Goal: Task Accomplishment & Management: Use online tool/utility

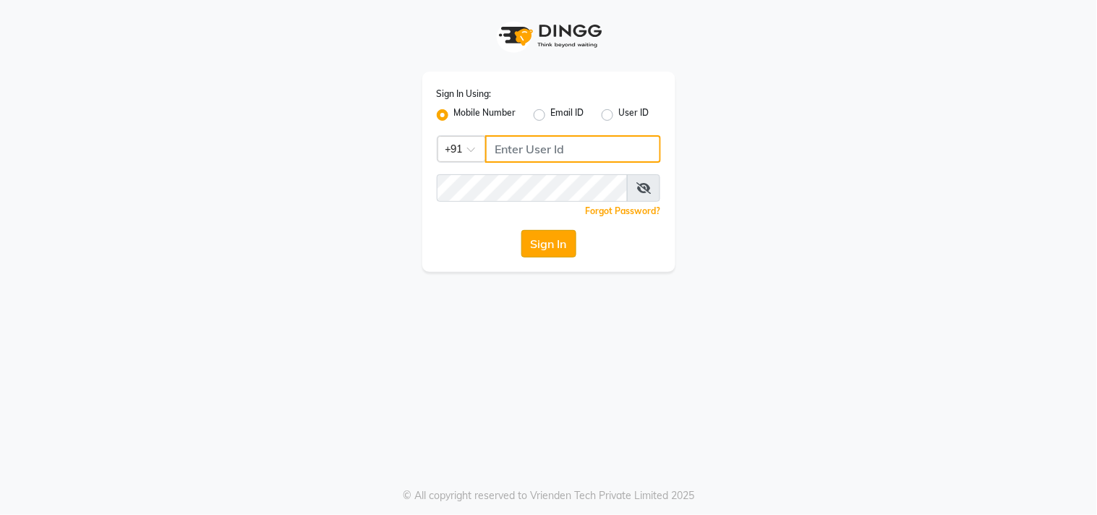
type input "9552660660"
click at [545, 247] on button "Sign In" at bounding box center [548, 243] width 55 height 27
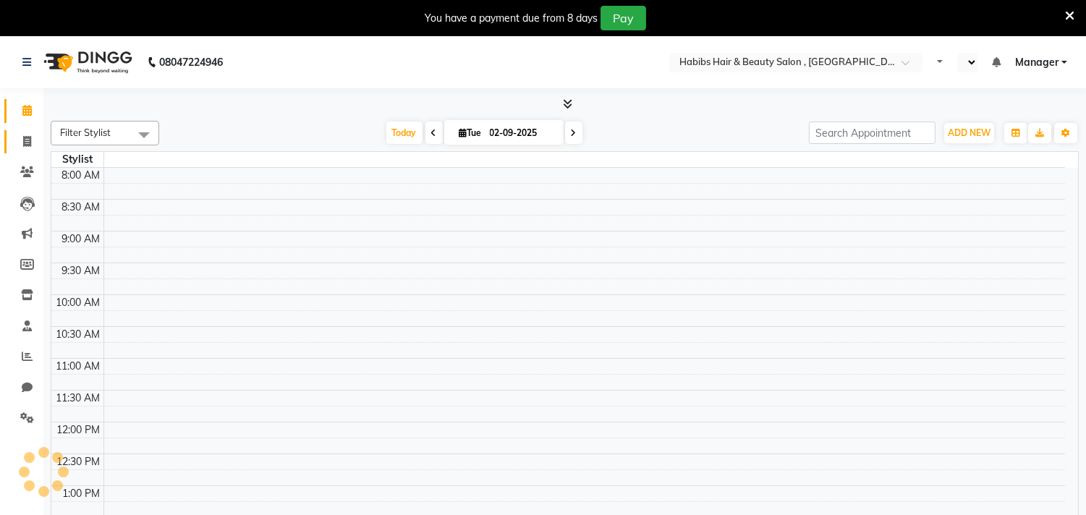
click at [27, 152] on link "Invoice" at bounding box center [21, 142] width 35 height 24
select select "service"
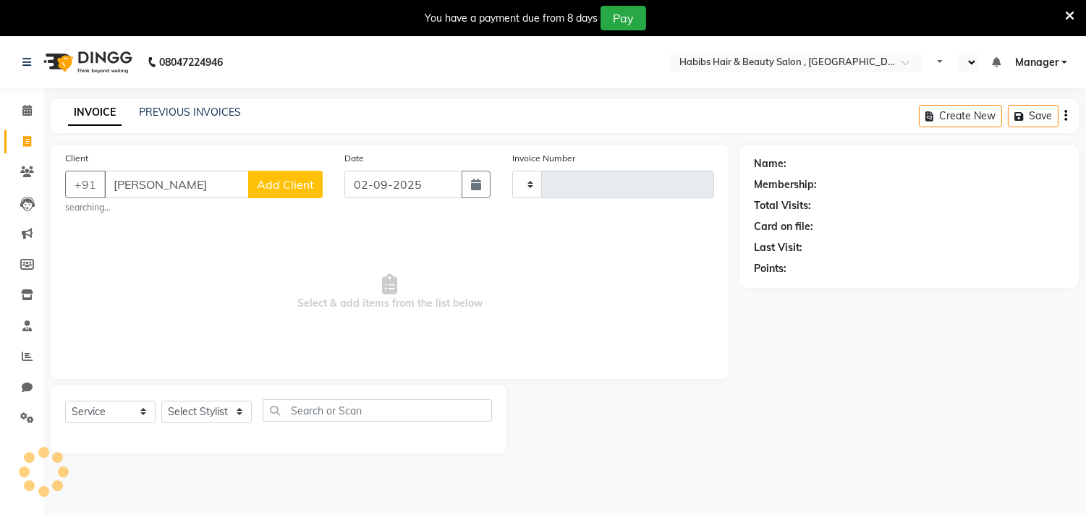
type input "[PERSON_NAME]"
select select "en"
click at [1066, 12] on icon at bounding box center [1069, 15] width 9 height 13
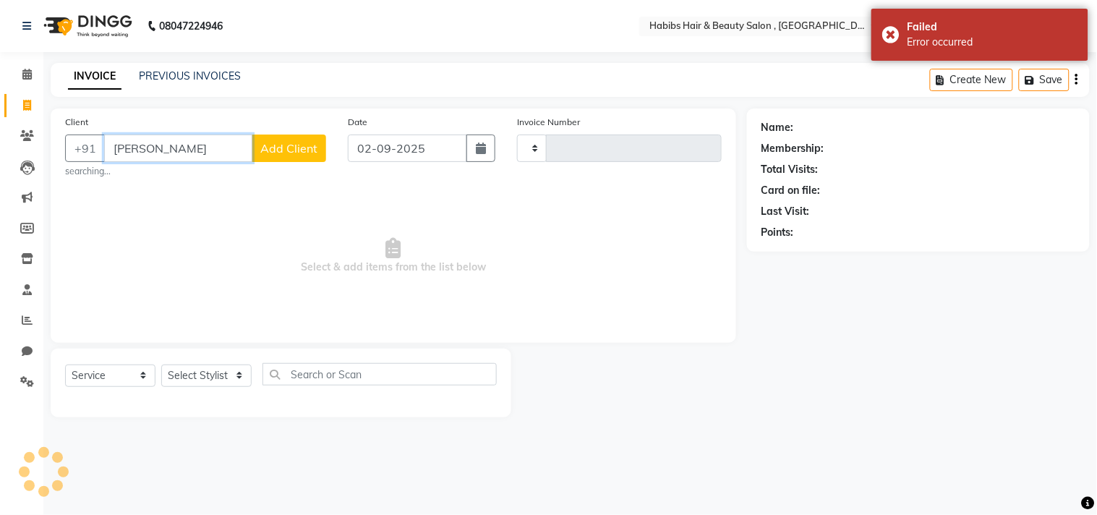
click at [242, 142] on input "[PERSON_NAME]" at bounding box center [178, 148] width 148 height 27
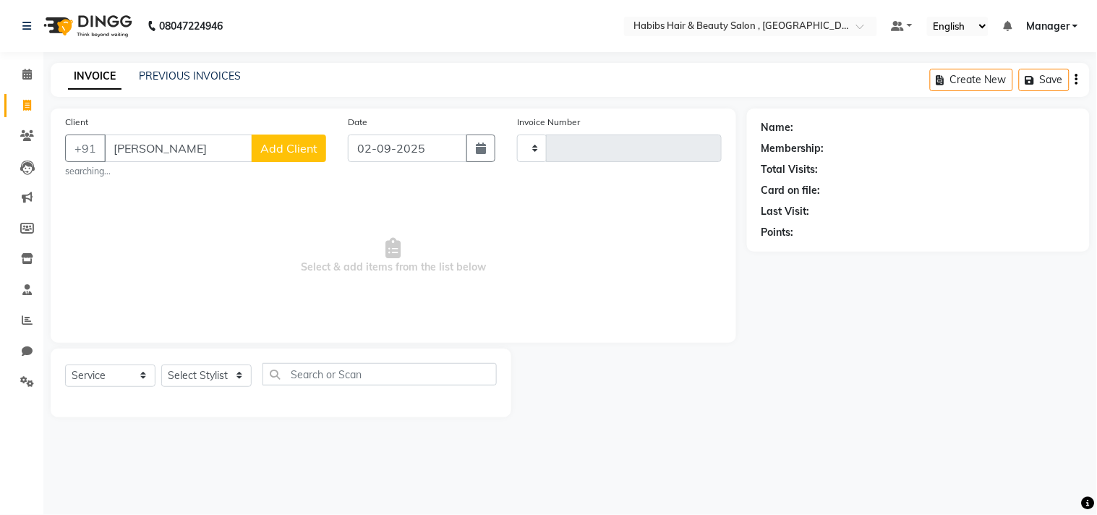
click at [683, 405] on div at bounding box center [629, 383] width 236 height 69
click at [232, 154] on input "[PERSON_NAME]" at bounding box center [178, 148] width 148 height 27
click at [590, 304] on span "Select & add items from the list below" at bounding box center [393, 256] width 657 height 145
click at [190, 146] on input "[PERSON_NAME]" at bounding box center [178, 148] width 148 height 27
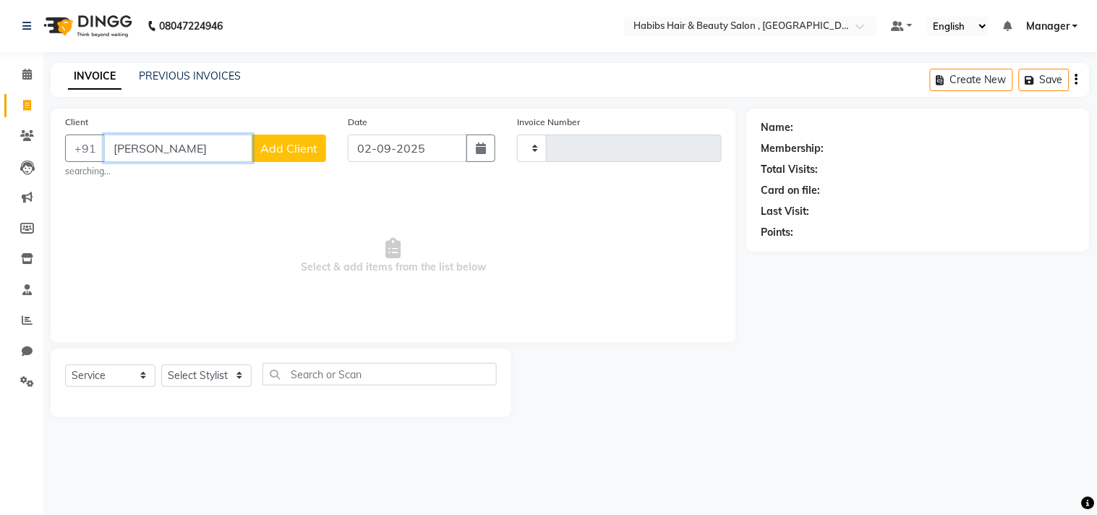
click at [190, 146] on input "[PERSON_NAME]" at bounding box center [178, 148] width 148 height 27
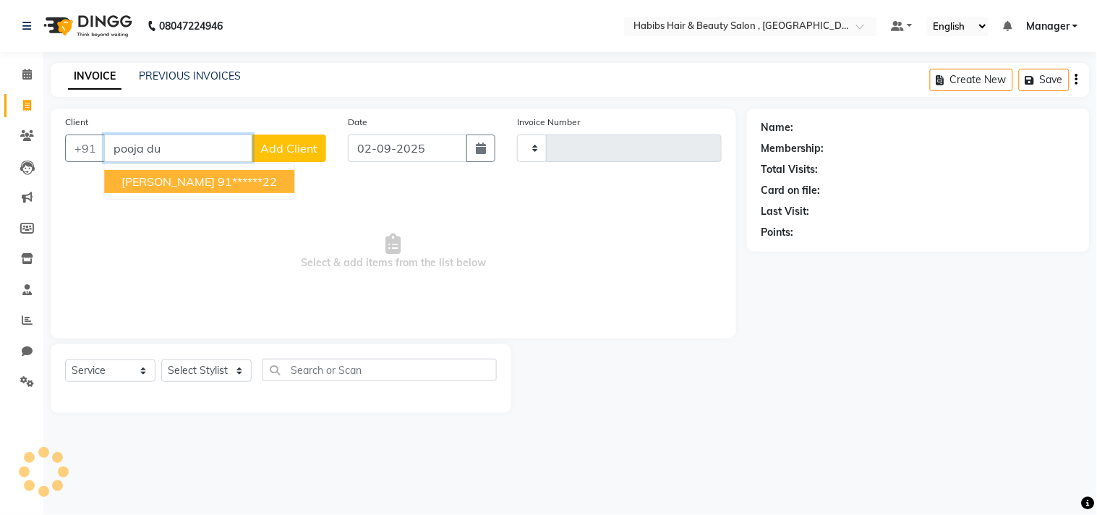
click at [237, 176] on ngb-highlight "91******22" at bounding box center [247, 181] width 59 height 14
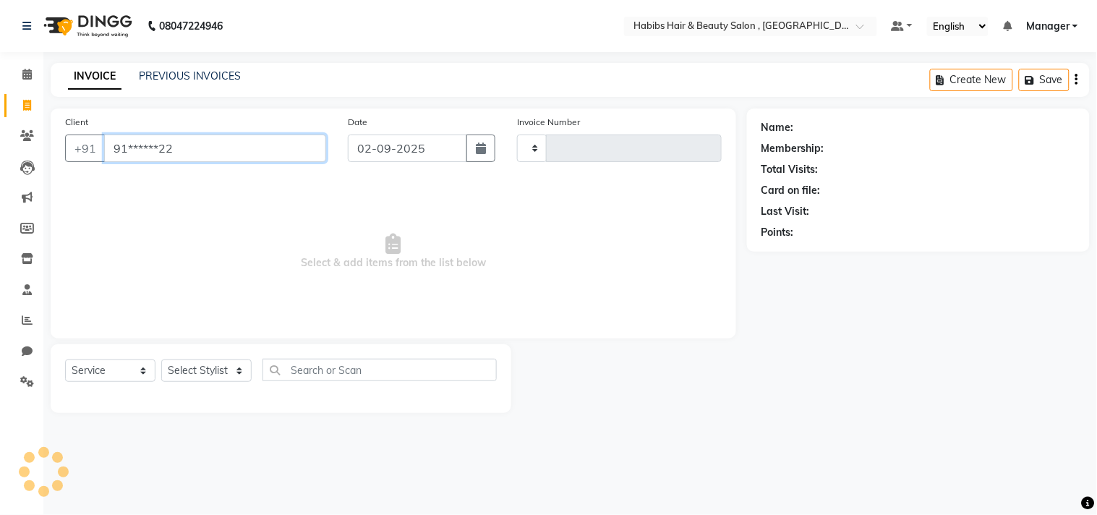
type input "91******22"
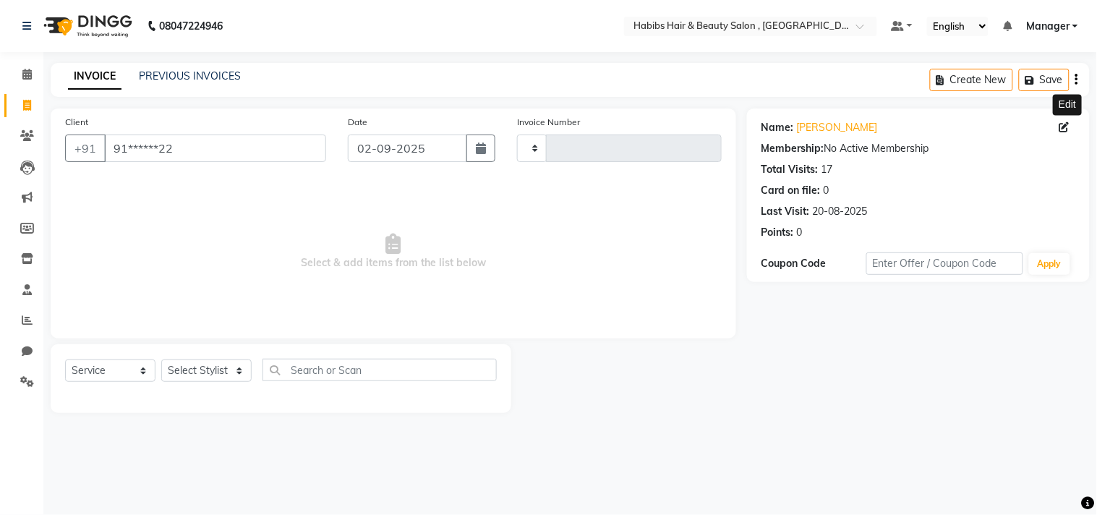
click at [1064, 127] on icon at bounding box center [1065, 127] width 10 height 10
select select "22"
select select "[DEMOGRAPHIC_DATA]"
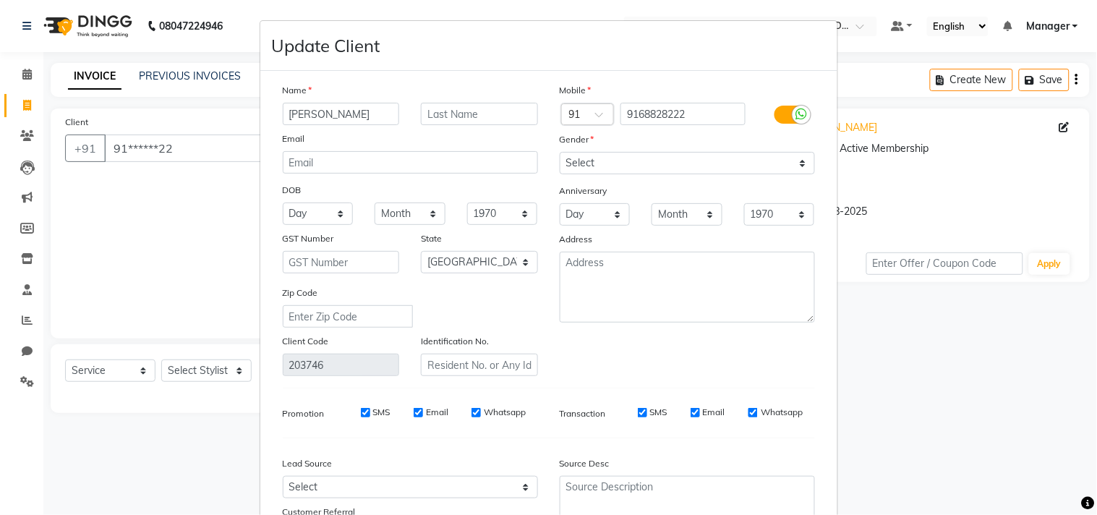
click at [728, 353] on div "Mobile Country Code × 91 9168828222 Gender Select [DEMOGRAPHIC_DATA] [DEMOGRAPH…" at bounding box center [687, 229] width 277 height 294
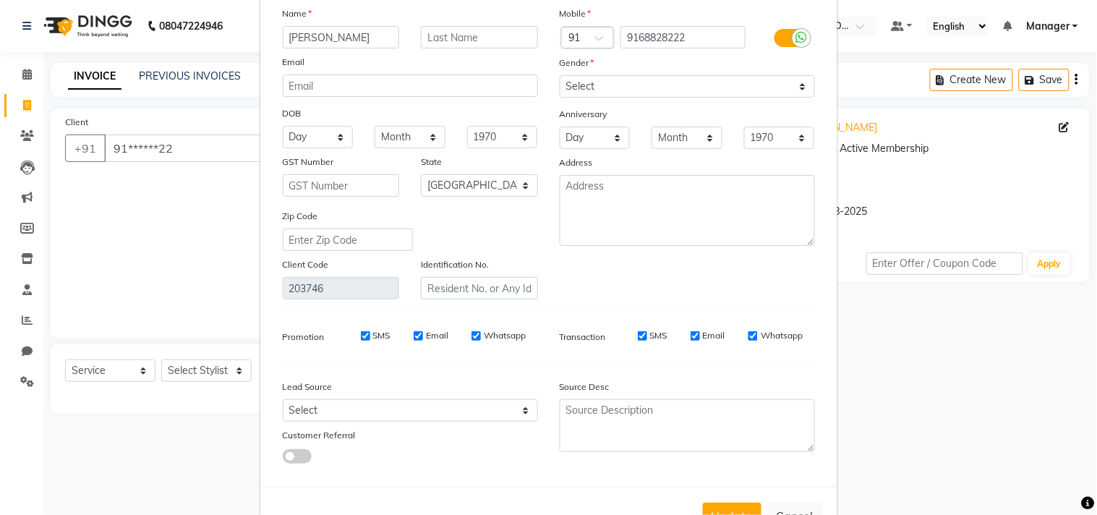
scroll to position [128, 0]
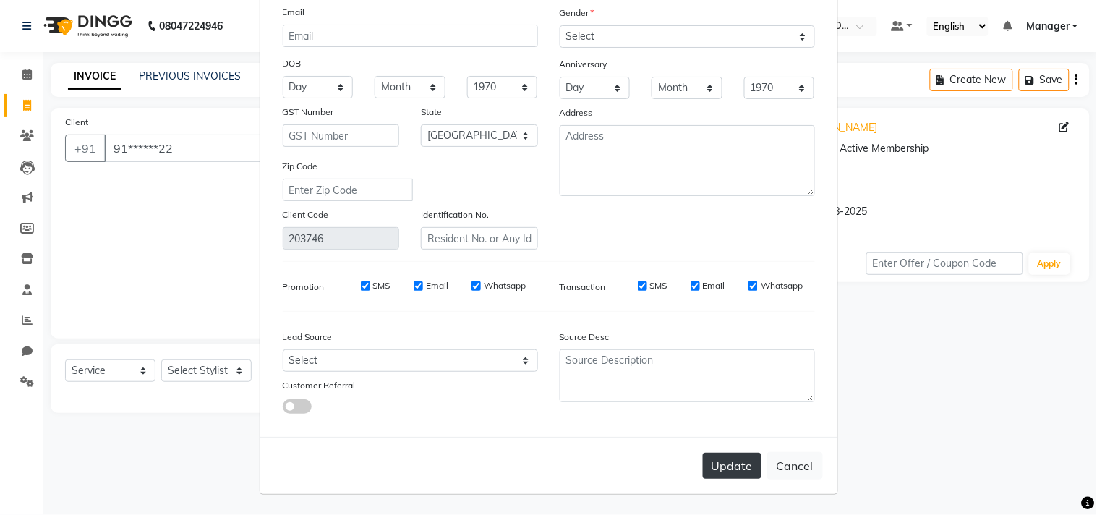
click at [736, 459] on button "Update" at bounding box center [732, 466] width 59 height 26
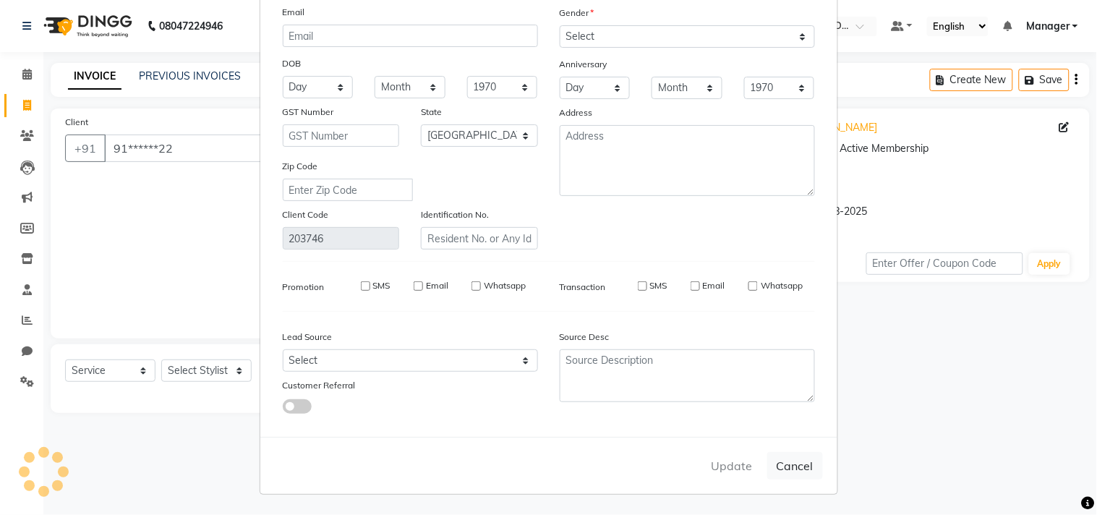
select select
select select "null"
select select
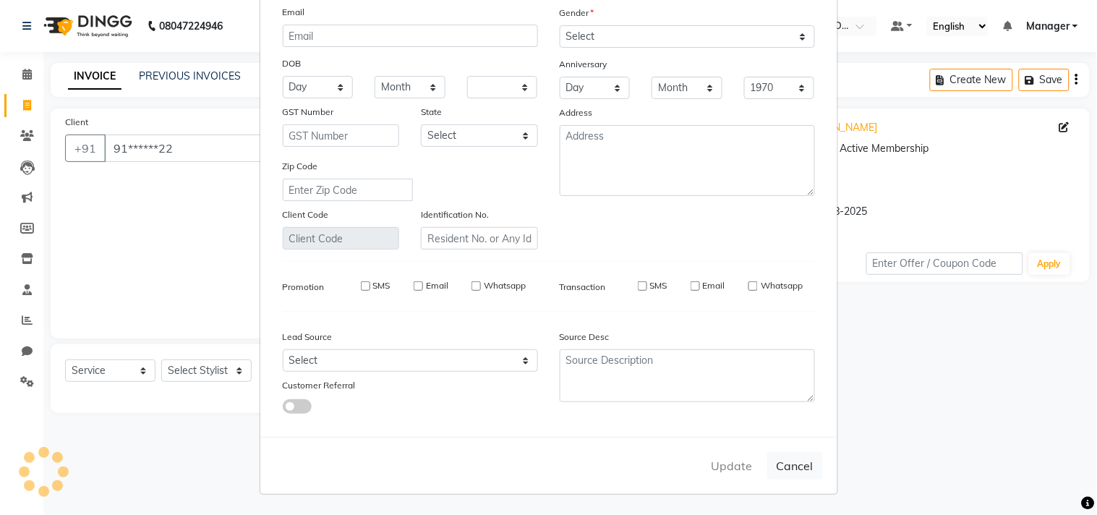
select select
checkbox input "false"
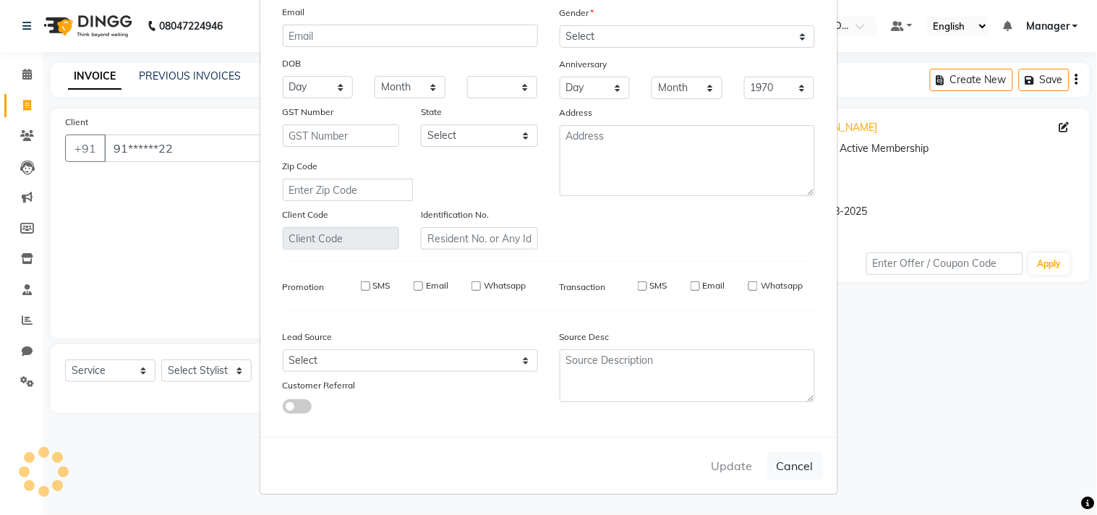
checkbox input "false"
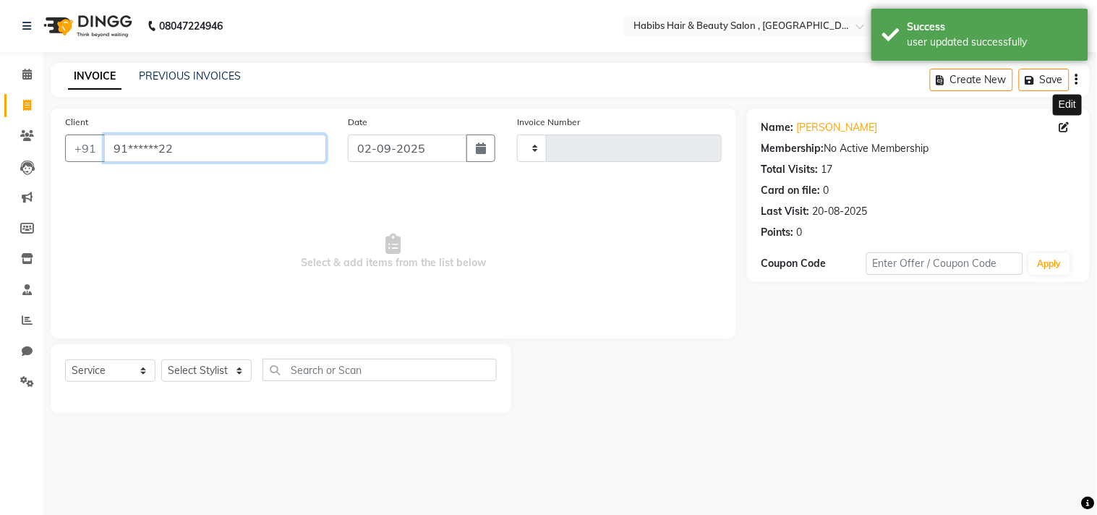
click at [199, 156] on input "91******22" at bounding box center [215, 148] width 222 height 27
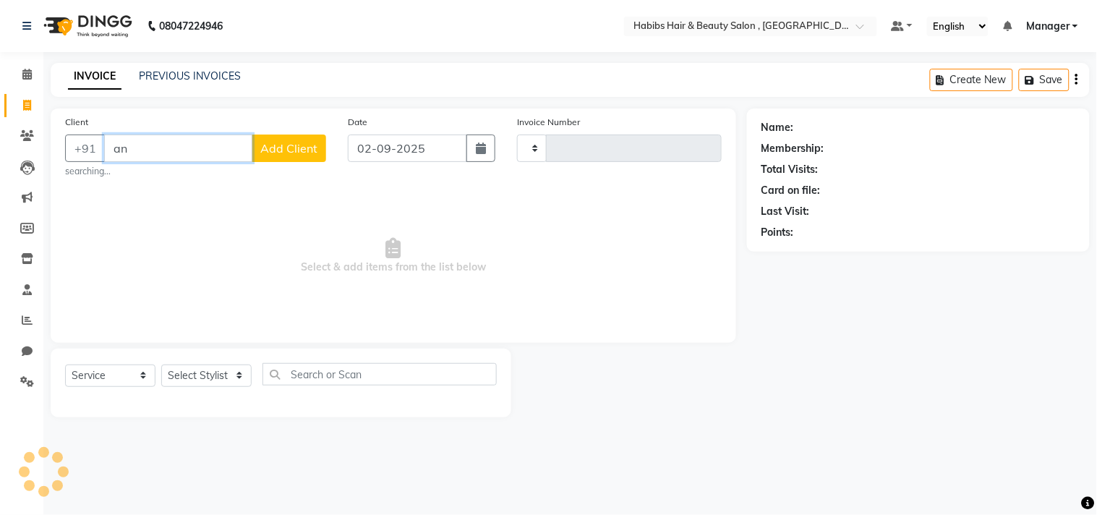
type input "a"
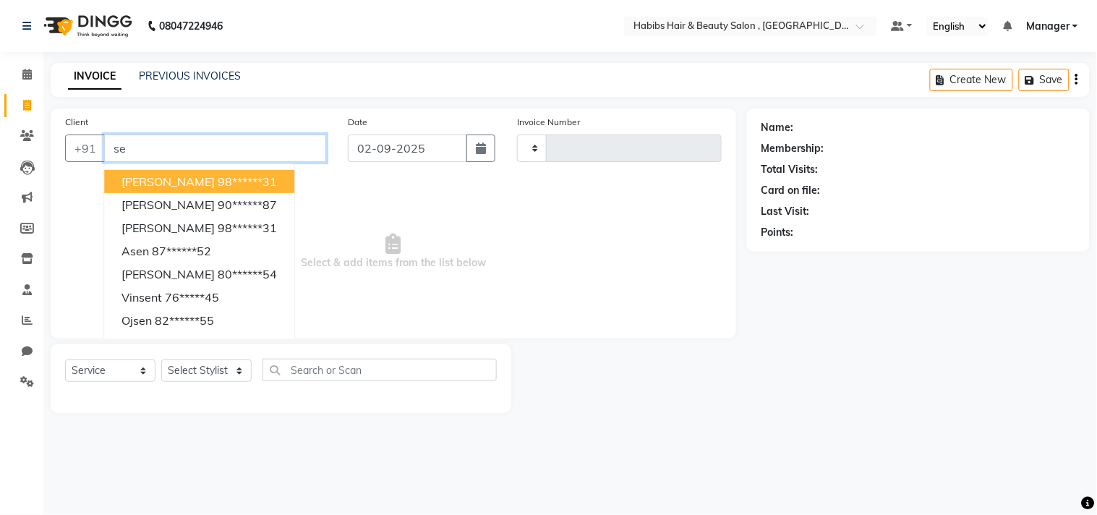
type input "s"
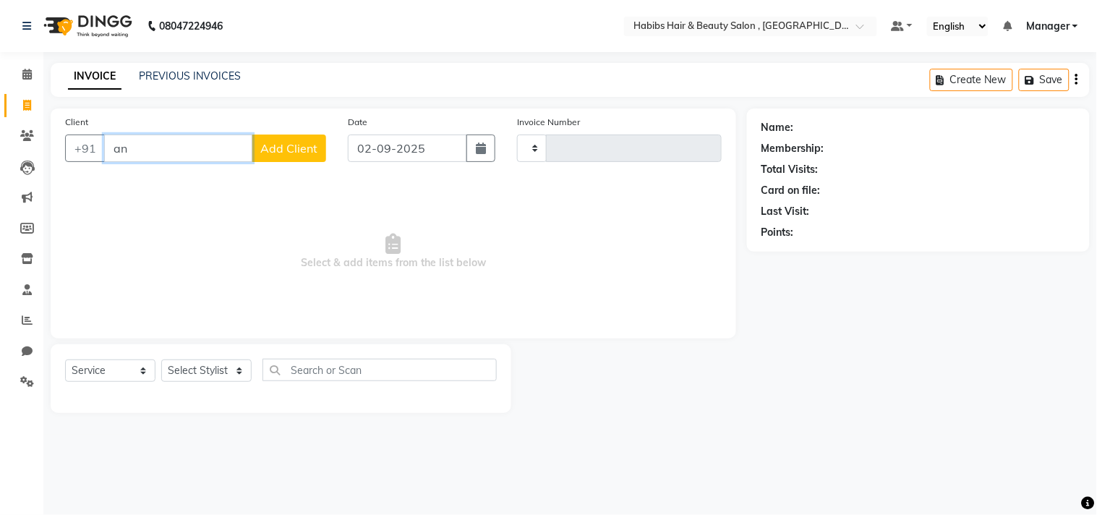
type input "a"
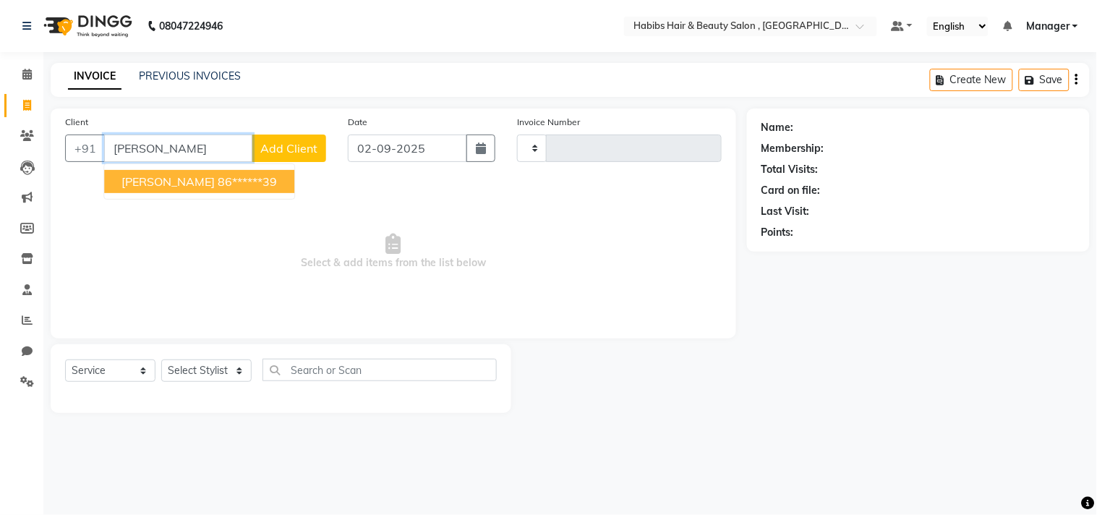
click at [200, 181] on button "[PERSON_NAME] 86******39" at bounding box center [199, 181] width 190 height 23
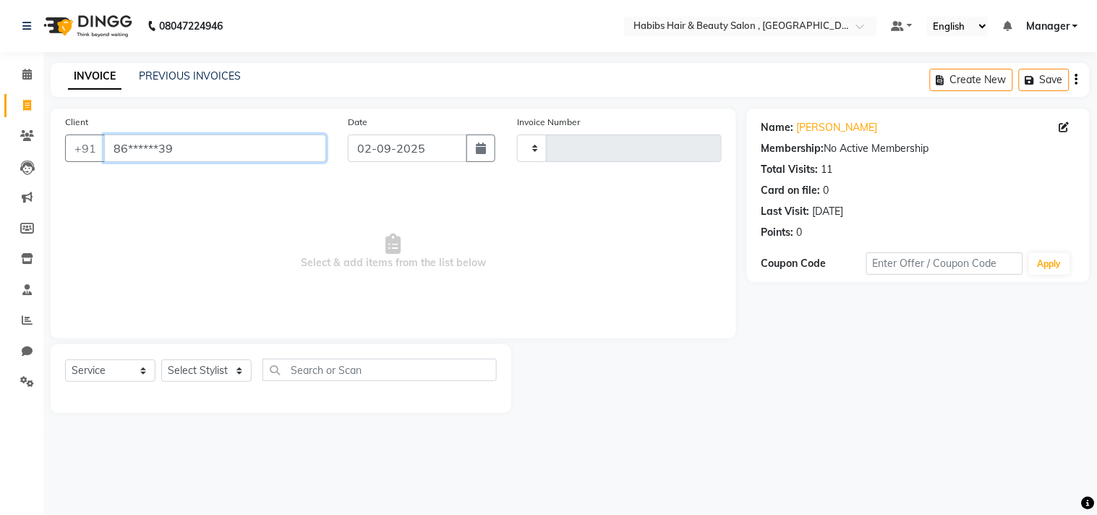
click at [240, 157] on input "86******39" at bounding box center [215, 148] width 222 height 27
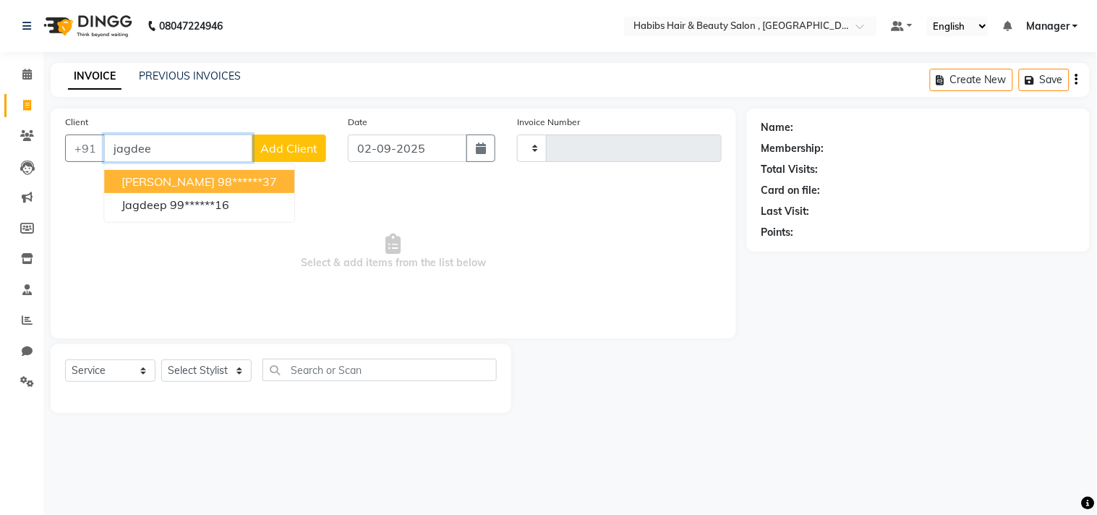
click at [231, 172] on button "[PERSON_NAME] 98******37" at bounding box center [199, 181] width 190 height 23
type input "98******37"
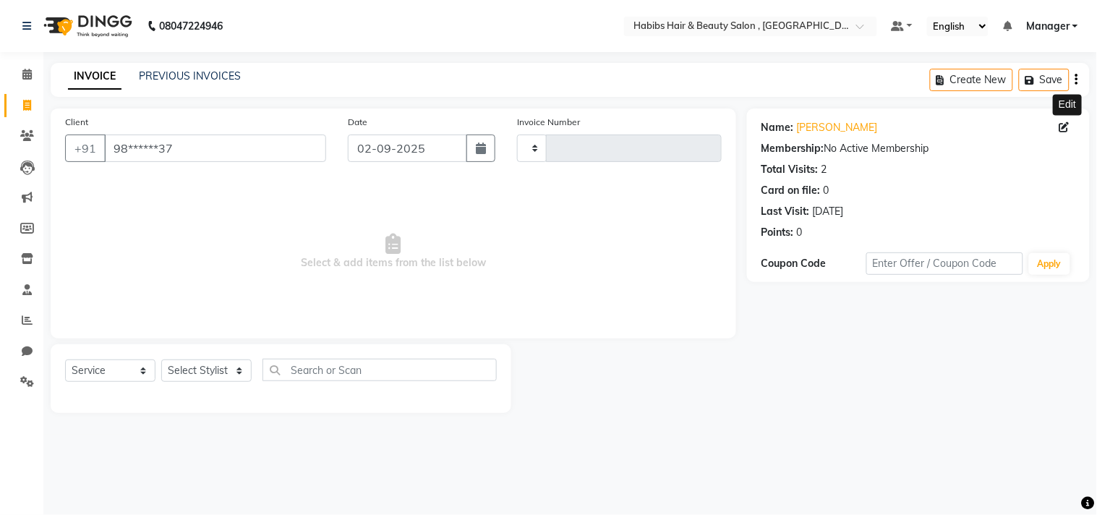
click at [1065, 121] on span at bounding box center [1068, 127] width 16 height 15
click at [1063, 124] on icon at bounding box center [1065, 127] width 10 height 10
select select "22"
select select "[DEMOGRAPHIC_DATA]"
select select "28"
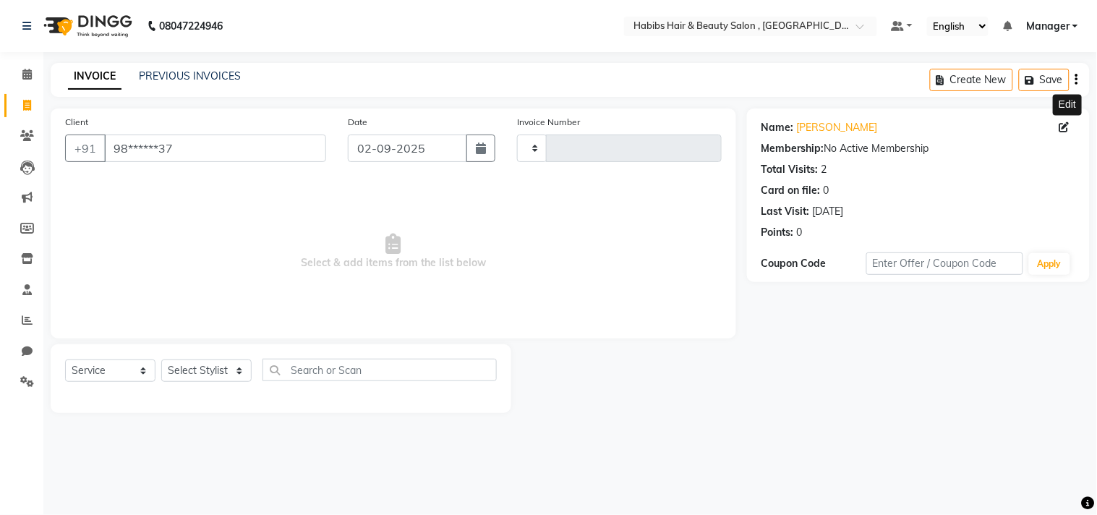
select select "03"
select select "2024"
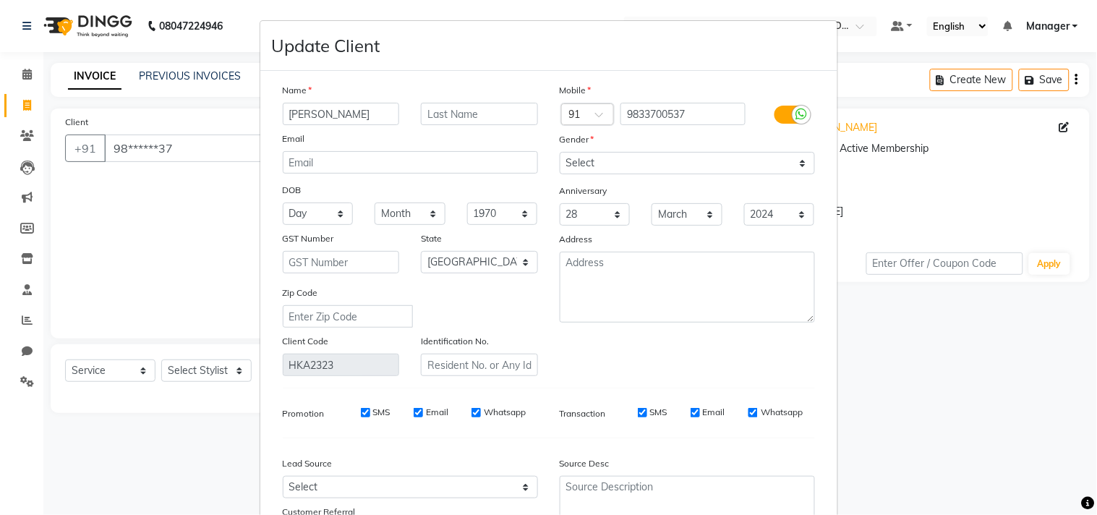
type input "[PERSON_NAME]"
click at [736, 338] on div "Mobile Country Code × 91 9833700537 Gender Select [DEMOGRAPHIC_DATA] [DEMOGRAPH…" at bounding box center [687, 229] width 277 height 294
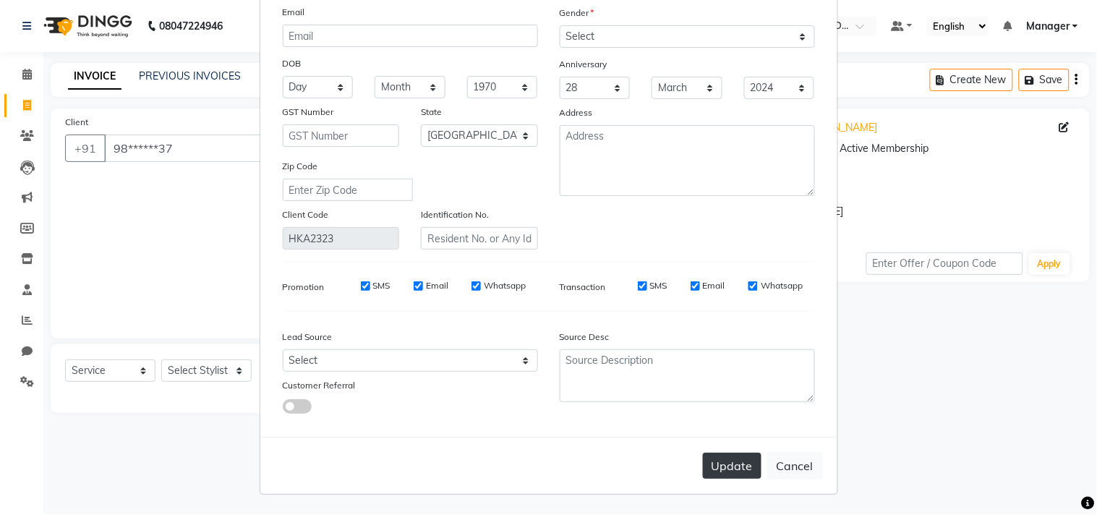
click at [724, 456] on button "Update" at bounding box center [732, 466] width 59 height 26
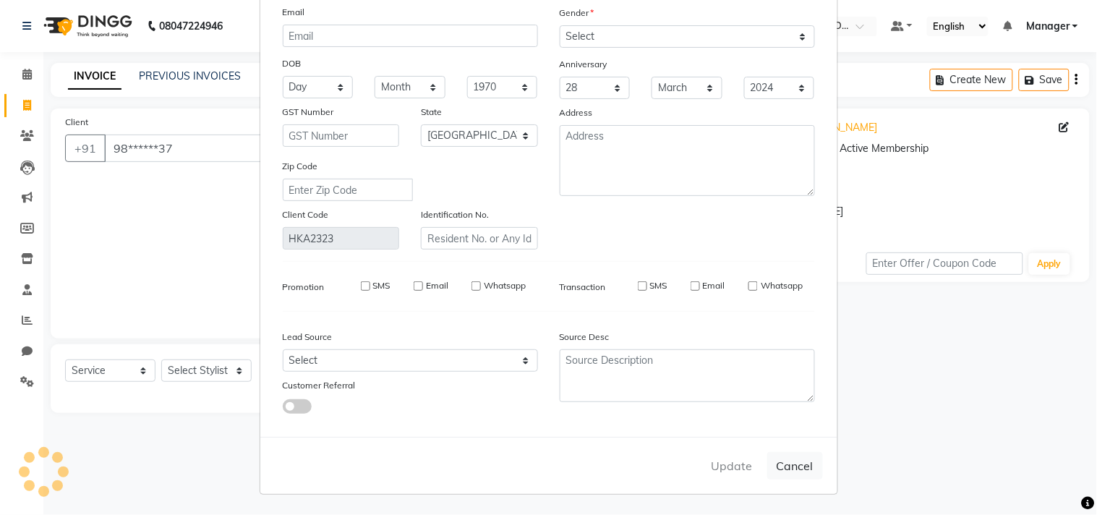
select select
select select "null"
select select
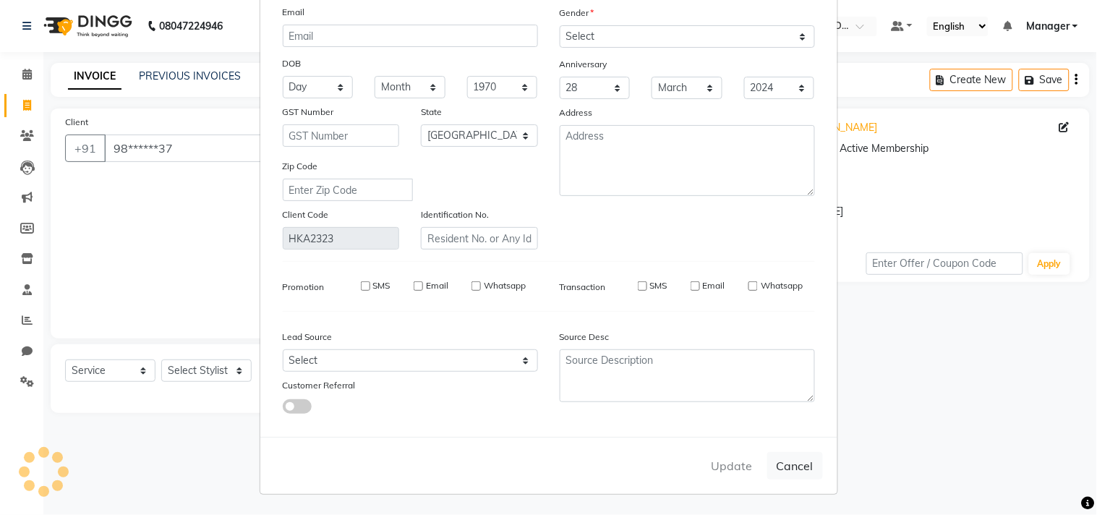
select select
checkbox input "false"
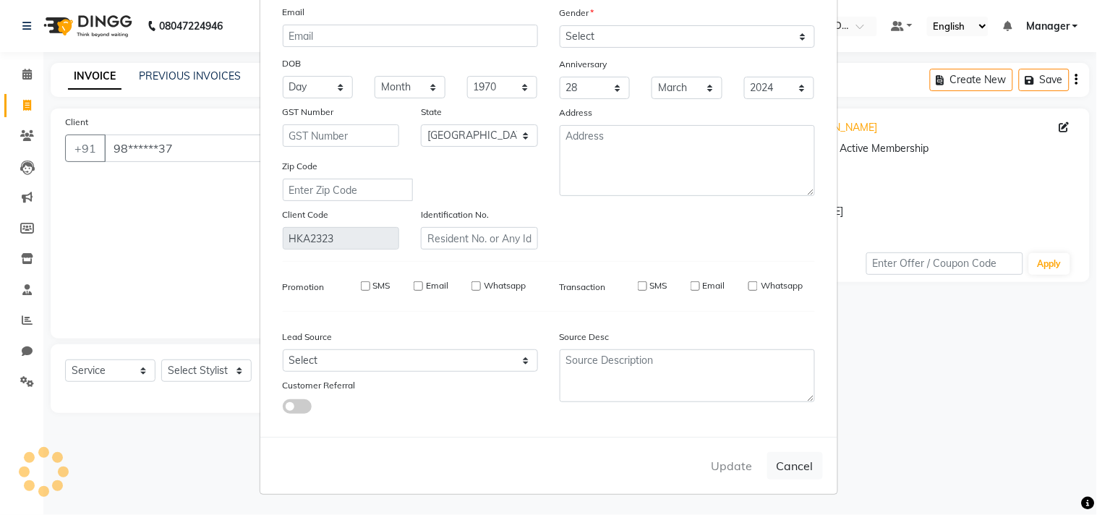
checkbox input "false"
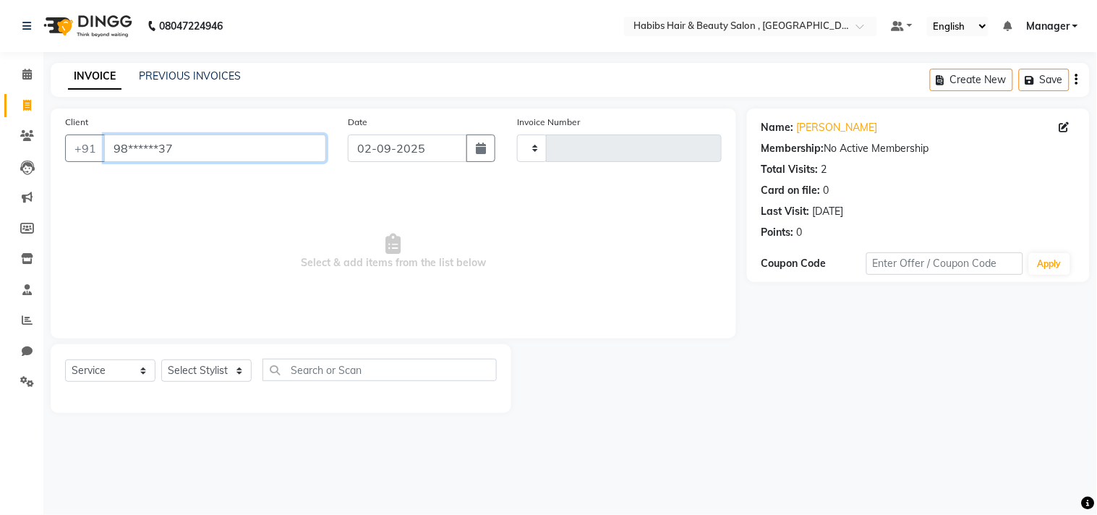
click at [167, 148] on input "98******37" at bounding box center [215, 148] width 222 height 27
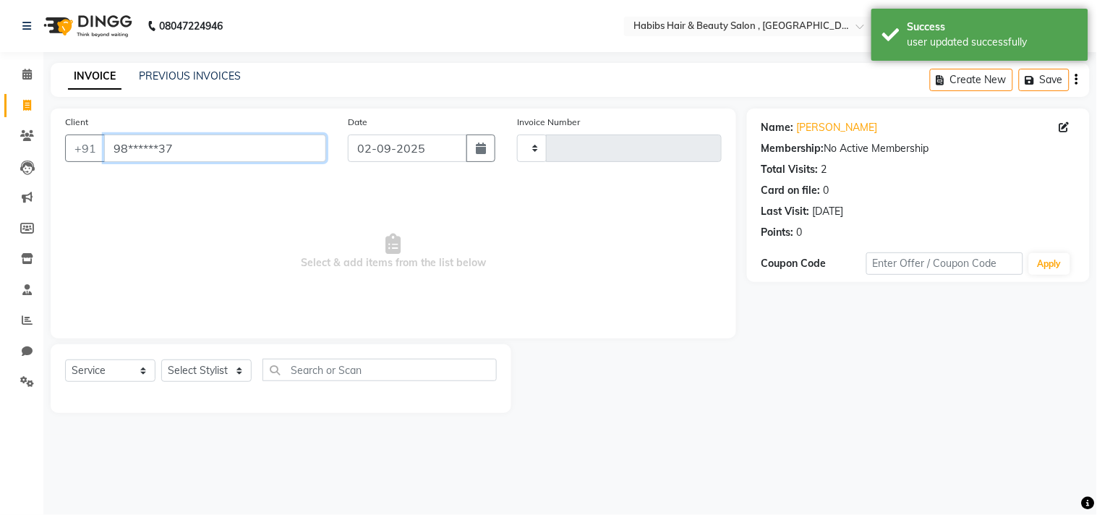
click at [167, 148] on input "98******37" at bounding box center [215, 148] width 222 height 27
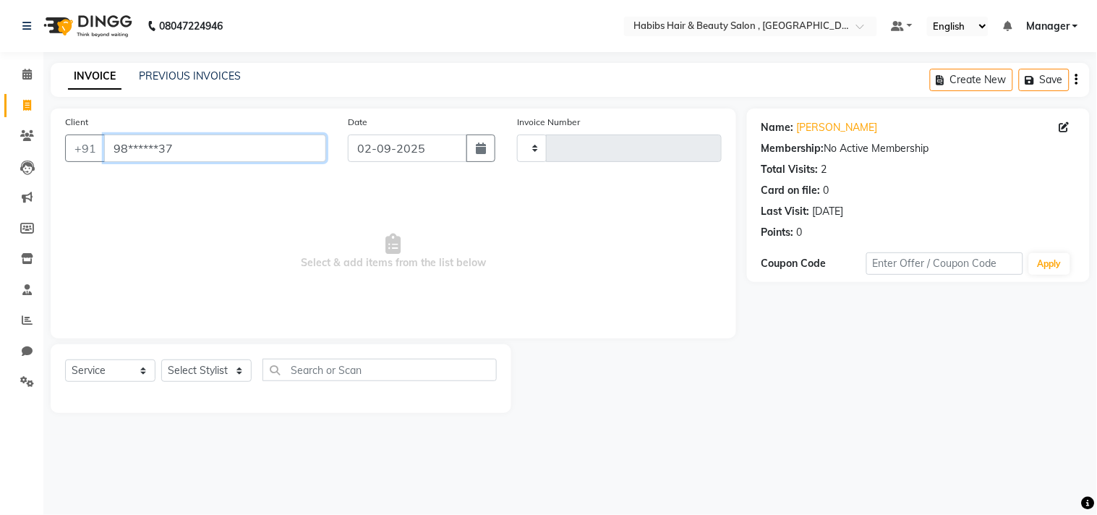
click at [167, 148] on input "98******37" at bounding box center [215, 148] width 222 height 27
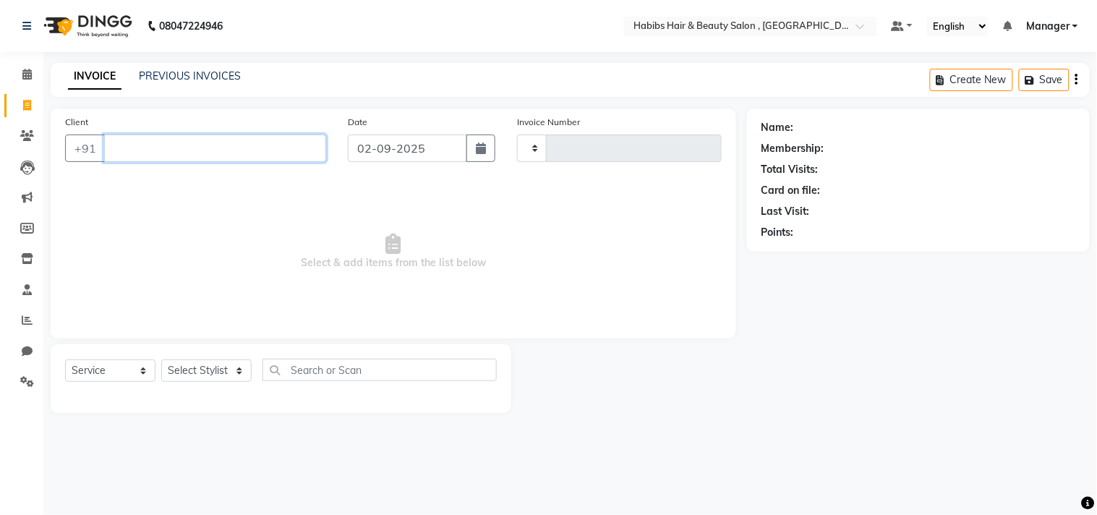
type input "a"
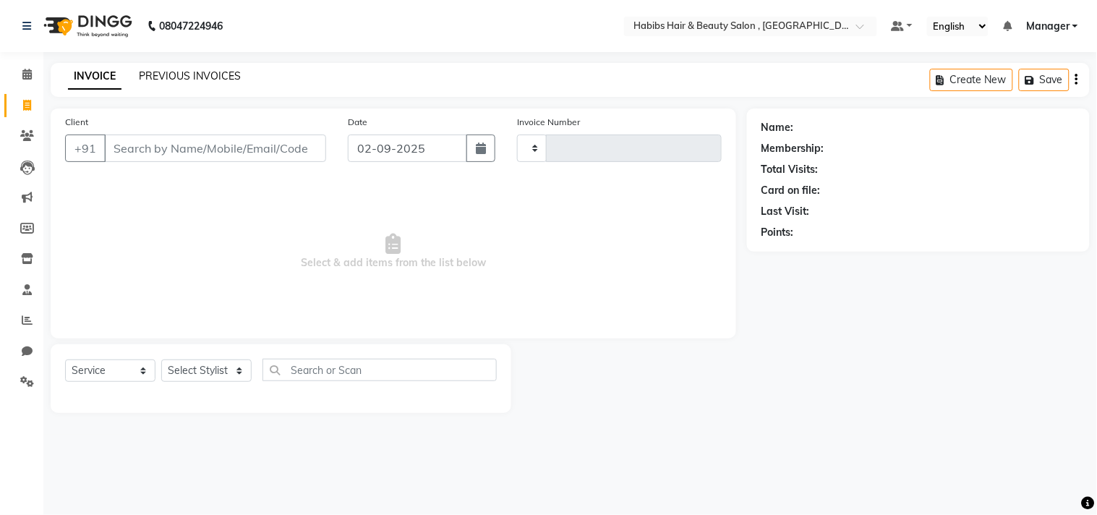
click at [199, 73] on link "PREVIOUS INVOICES" at bounding box center [190, 75] width 102 height 13
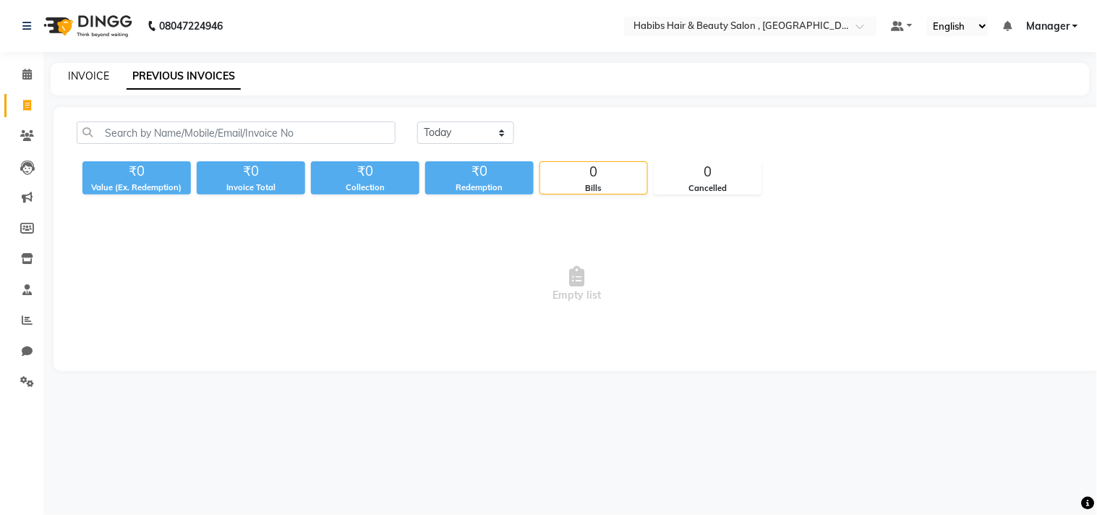
click at [107, 80] on link "INVOICE" at bounding box center [88, 75] width 41 height 13
select select "service"
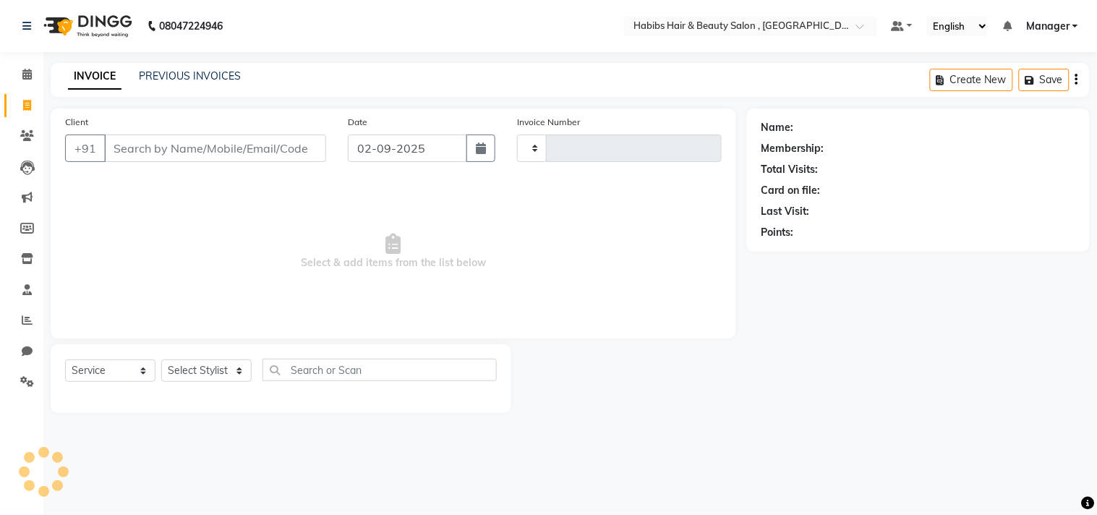
type input "2919"
select select "4838"
click at [143, 98] on main "INVOICE PREVIOUS INVOICES Create New Save Client +91 Date [DATE] Invoice Number…" at bounding box center [570, 249] width 1054 height 372
click at [183, 74] on link "PREVIOUS INVOICES" at bounding box center [190, 75] width 102 height 13
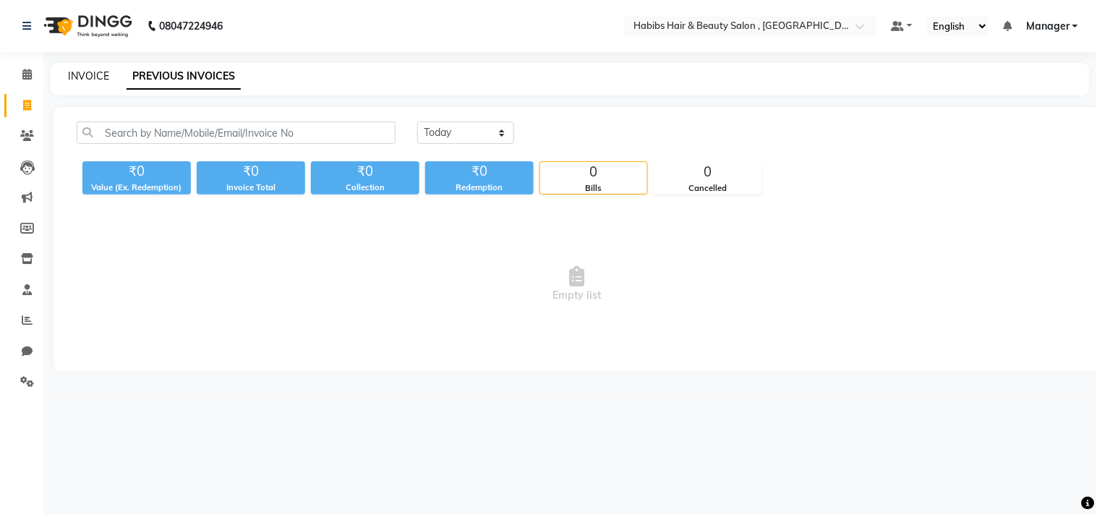
click at [93, 73] on link "INVOICE" at bounding box center [88, 75] width 41 height 13
select select "service"
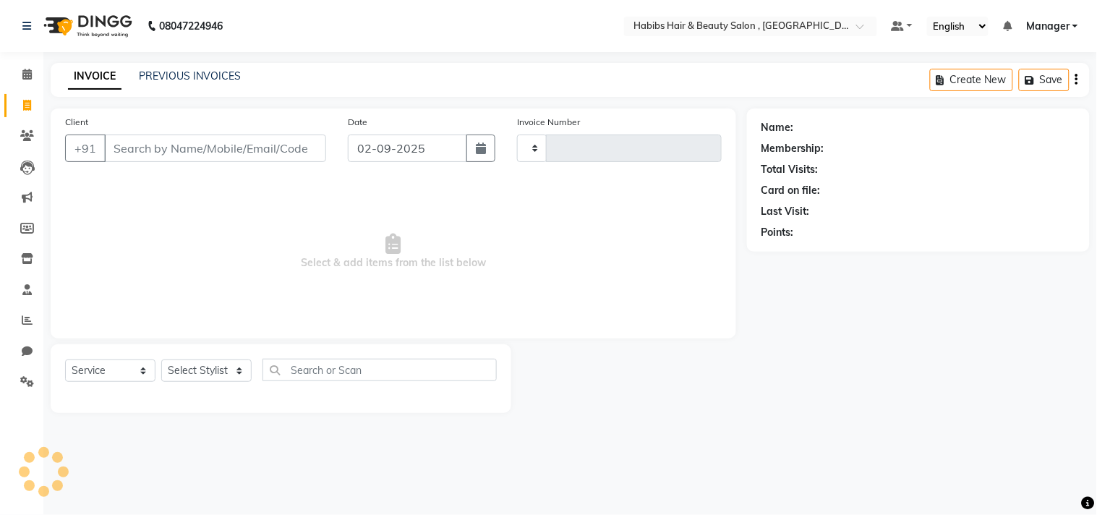
type input "2919"
select select "4838"
click at [121, 77] on div "INVOICE PREVIOUS INVOICES" at bounding box center [146, 76] width 190 height 15
click at [169, 77] on link "PREVIOUS INVOICES" at bounding box center [190, 75] width 102 height 13
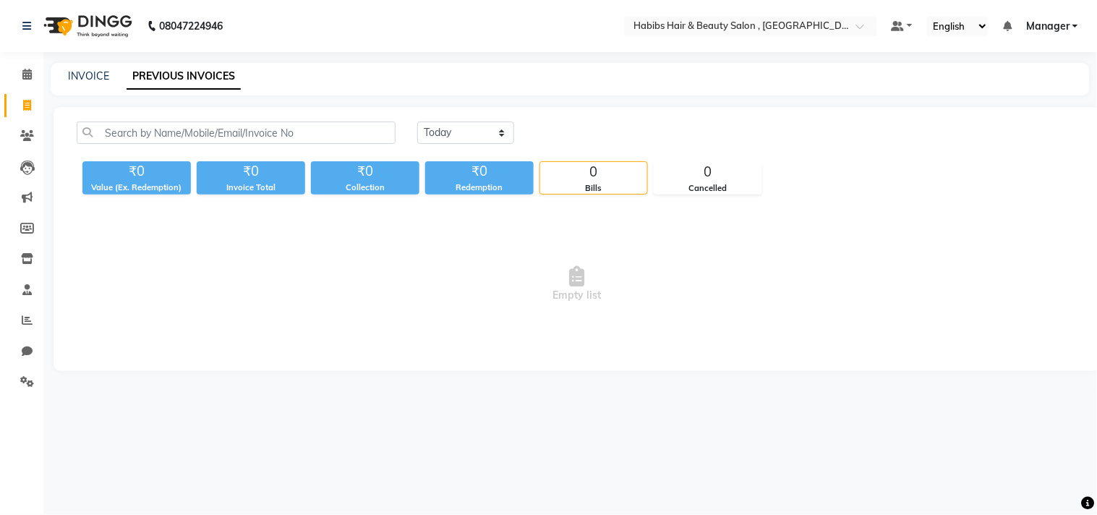
click at [99, 82] on div "INVOICE" at bounding box center [88, 76] width 41 height 15
click at [98, 75] on link "INVOICE" at bounding box center [88, 75] width 41 height 13
select select "service"
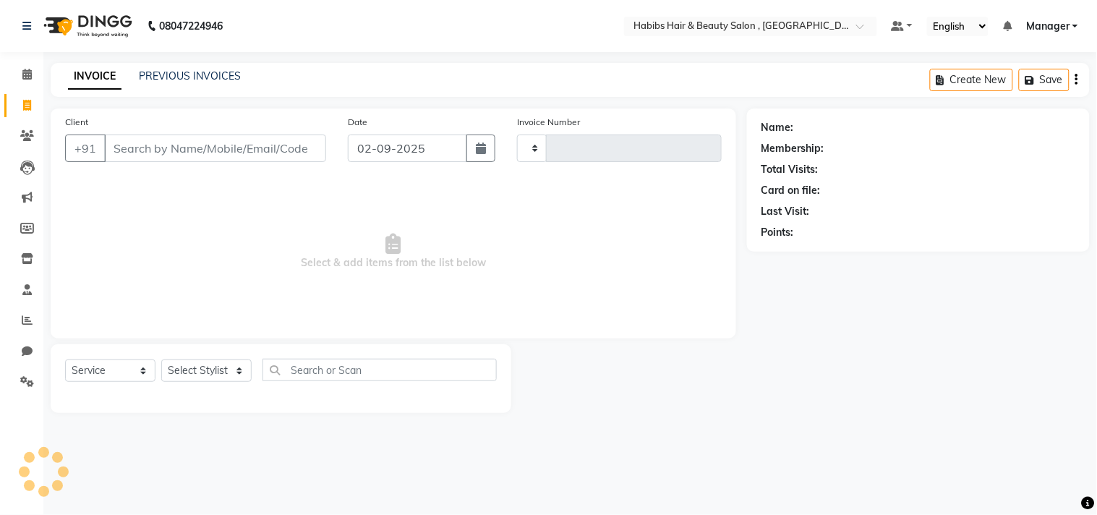
type input "2919"
select select "4838"
click at [156, 70] on link "PREVIOUS INVOICES" at bounding box center [190, 75] width 102 height 13
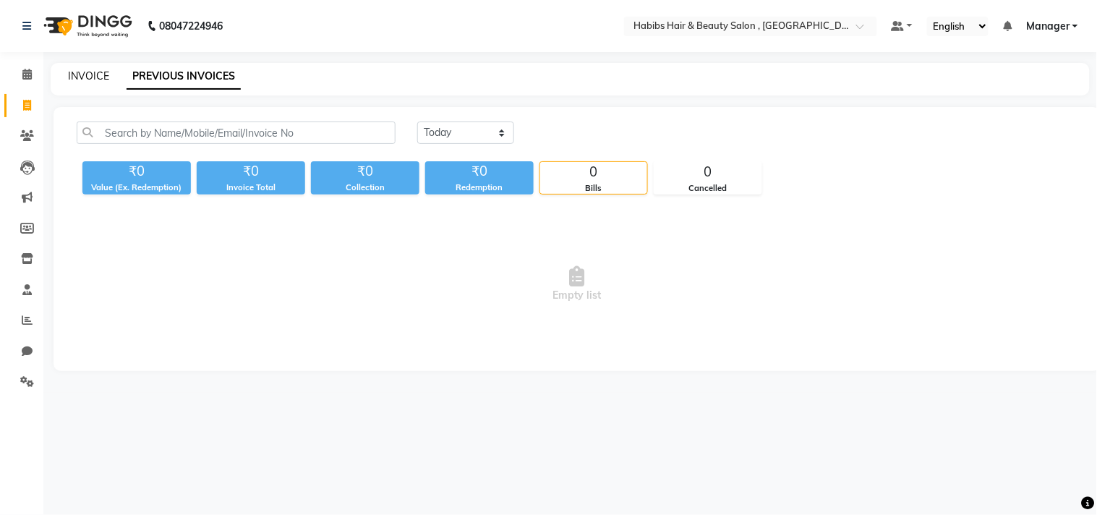
click at [102, 74] on link "INVOICE" at bounding box center [88, 75] width 41 height 13
select select "4838"
select select "service"
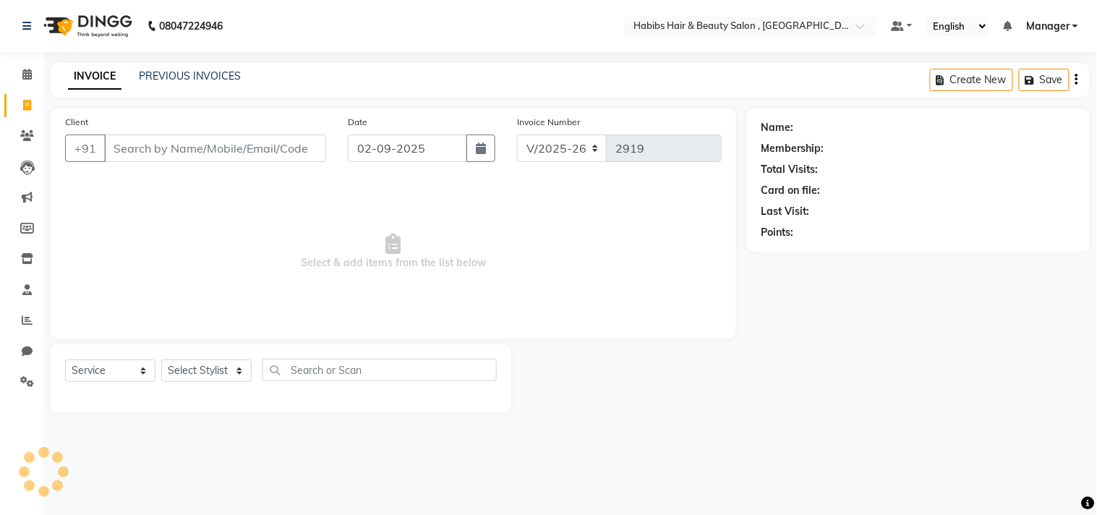
click at [122, 89] on div "INVOICE PREVIOUS INVOICES Create New Save" at bounding box center [570, 80] width 1039 height 34
click at [205, 77] on link "PREVIOUS INVOICES" at bounding box center [190, 75] width 102 height 13
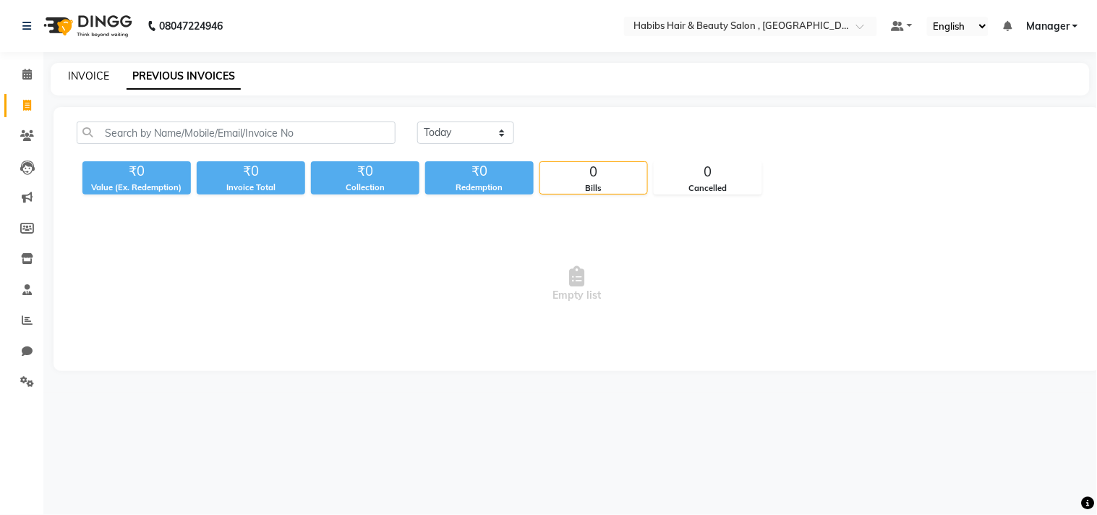
click at [93, 75] on link "INVOICE" at bounding box center [88, 75] width 41 height 13
select select "service"
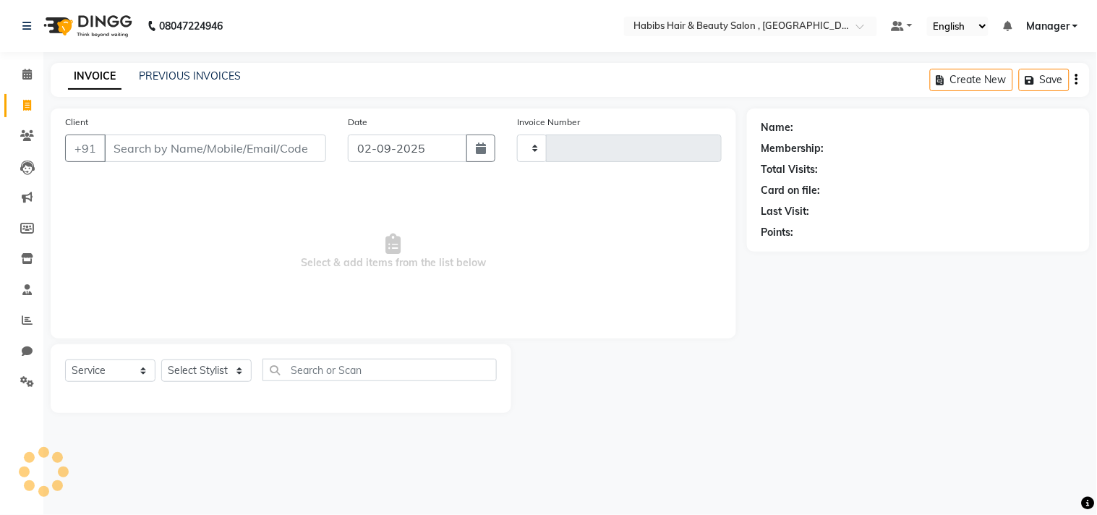
type input "2919"
select select "4838"
click at [135, 75] on div "INVOICE PREVIOUS INVOICES" at bounding box center [146, 76] width 190 height 15
click at [121, 88] on div "INVOICE PREVIOUS INVOICES Create New Save" at bounding box center [570, 80] width 1039 height 34
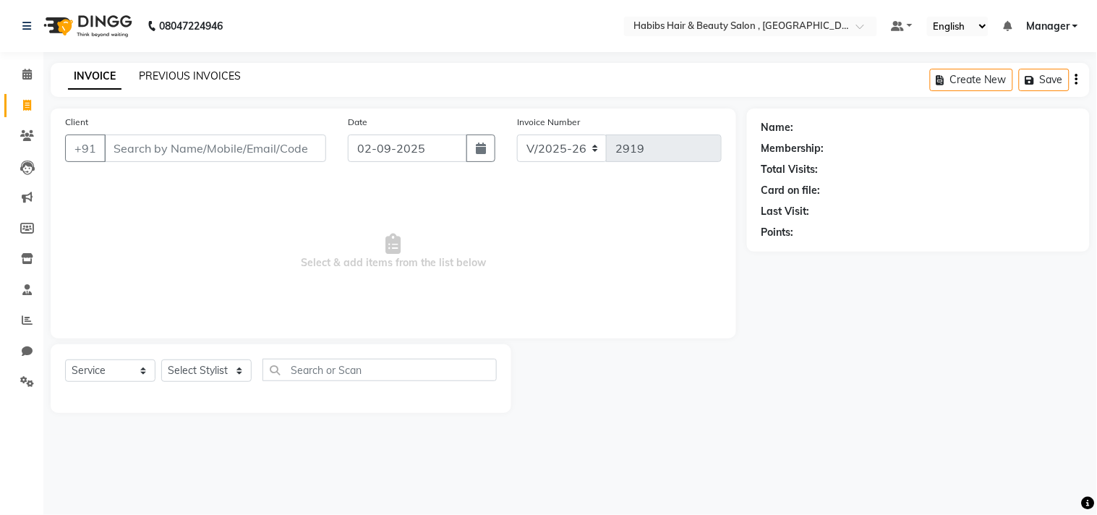
click at [184, 73] on link "PREVIOUS INVOICES" at bounding box center [190, 75] width 102 height 13
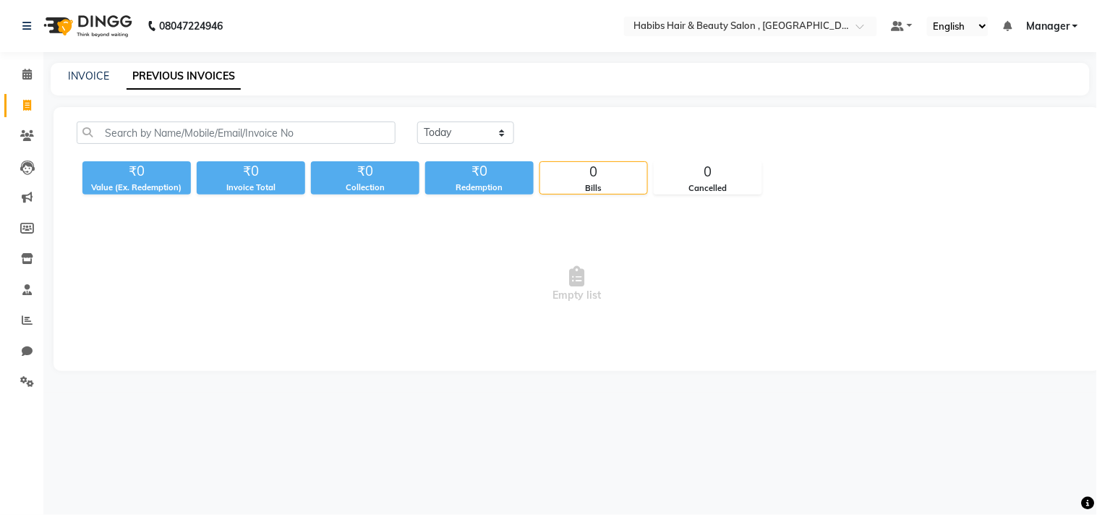
click at [110, 74] on div "INVOICE PREVIOUS INVOICES" at bounding box center [562, 76] width 1022 height 15
click at [100, 76] on link "INVOICE" at bounding box center [88, 75] width 41 height 13
select select "service"
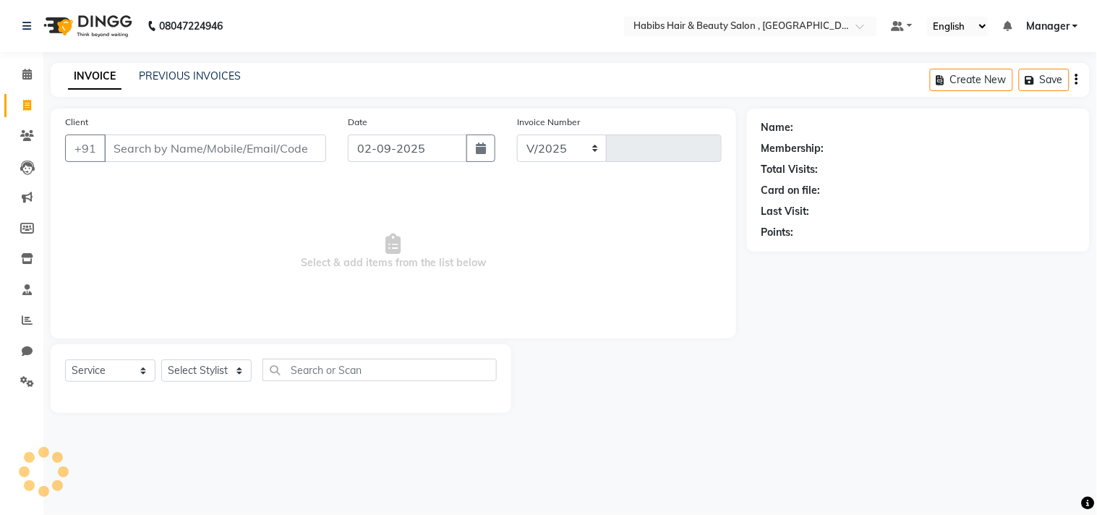
select select "4838"
type input "2919"
click at [221, 88] on div "INVOICE PREVIOUS INVOICES Create New Save" at bounding box center [570, 80] width 1039 height 34
click at [230, 76] on link "PREVIOUS INVOICES" at bounding box center [190, 75] width 102 height 13
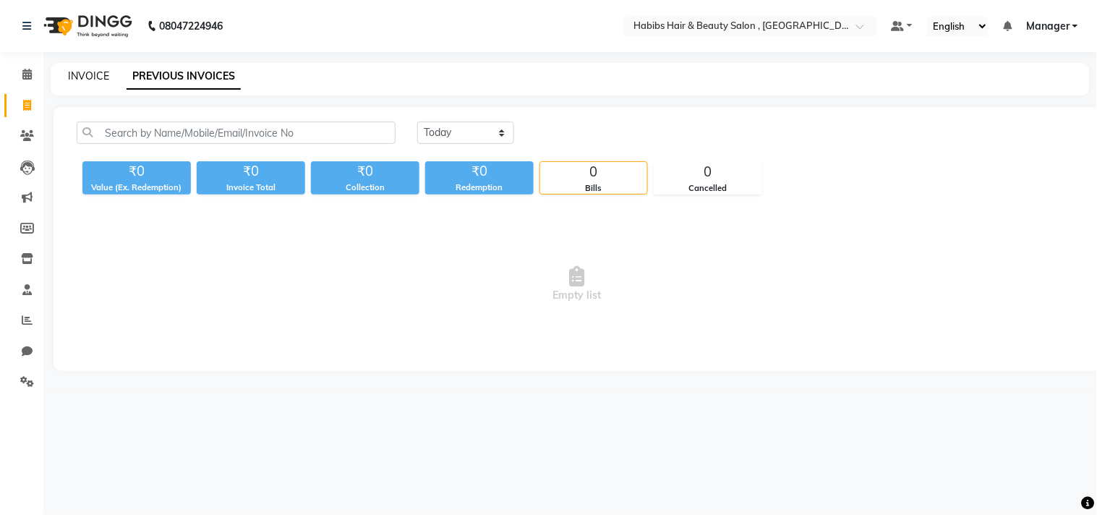
click at [97, 77] on link "INVOICE" at bounding box center [88, 75] width 41 height 13
select select "service"
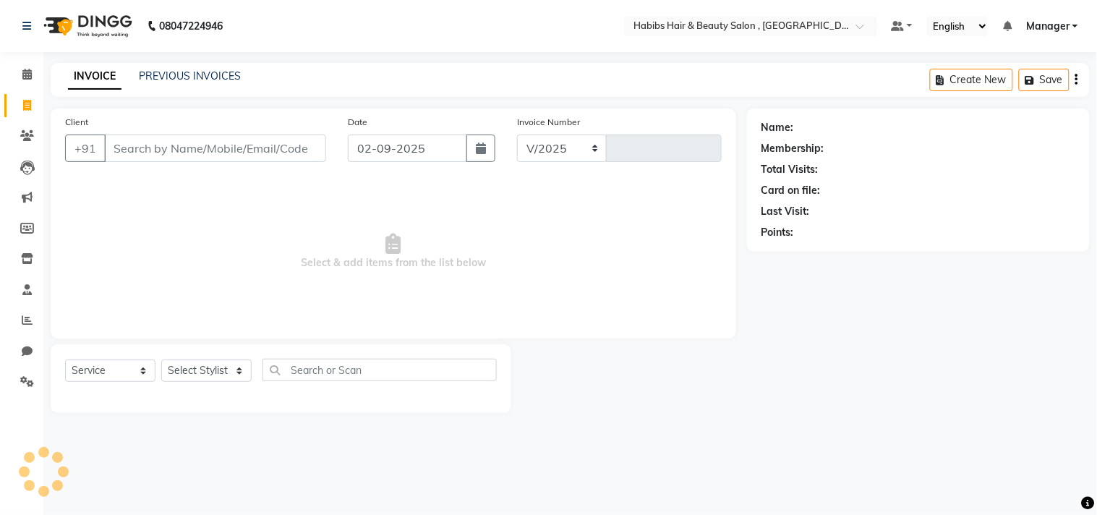
select select "4838"
type input "2919"
click at [163, 97] on main "INVOICE PREVIOUS INVOICES Create New Save Client +91 Date [DATE] Invoice Number…" at bounding box center [570, 249] width 1054 height 372
click at [181, 72] on link "PREVIOUS INVOICES" at bounding box center [190, 75] width 102 height 13
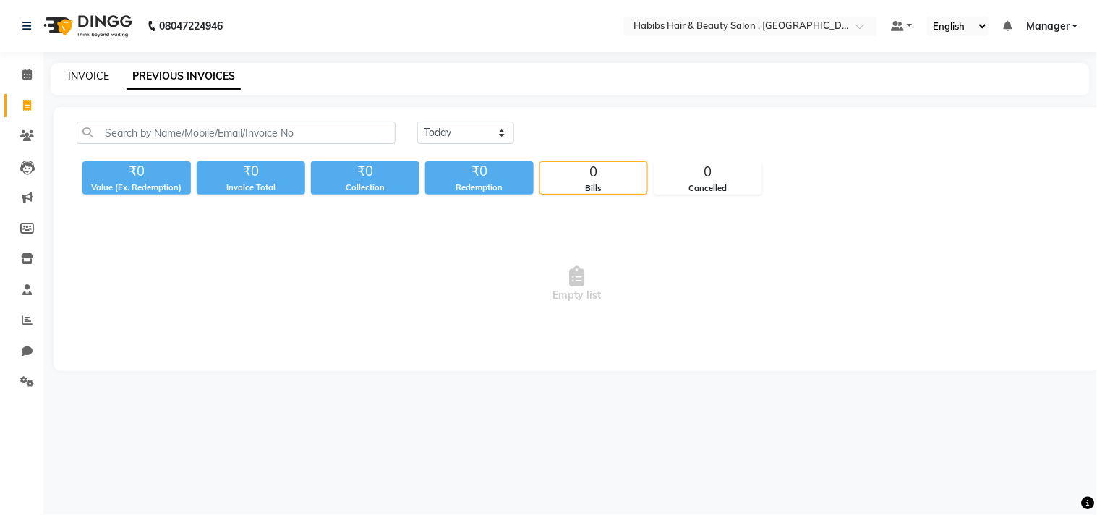
click at [95, 75] on link "INVOICE" at bounding box center [88, 75] width 41 height 13
select select "service"
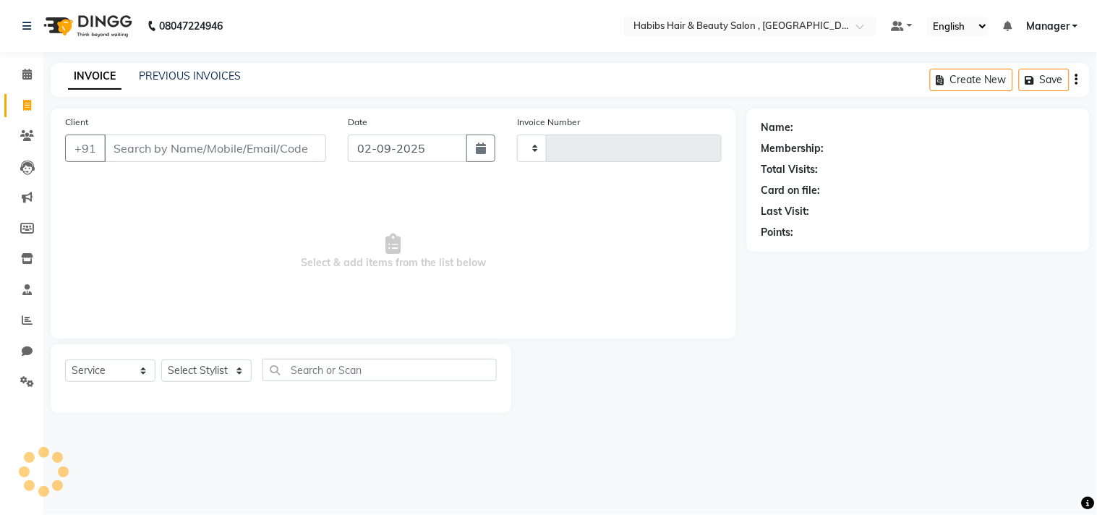
type input "2919"
select select "4838"
click at [29, 260] on icon at bounding box center [27, 258] width 12 height 11
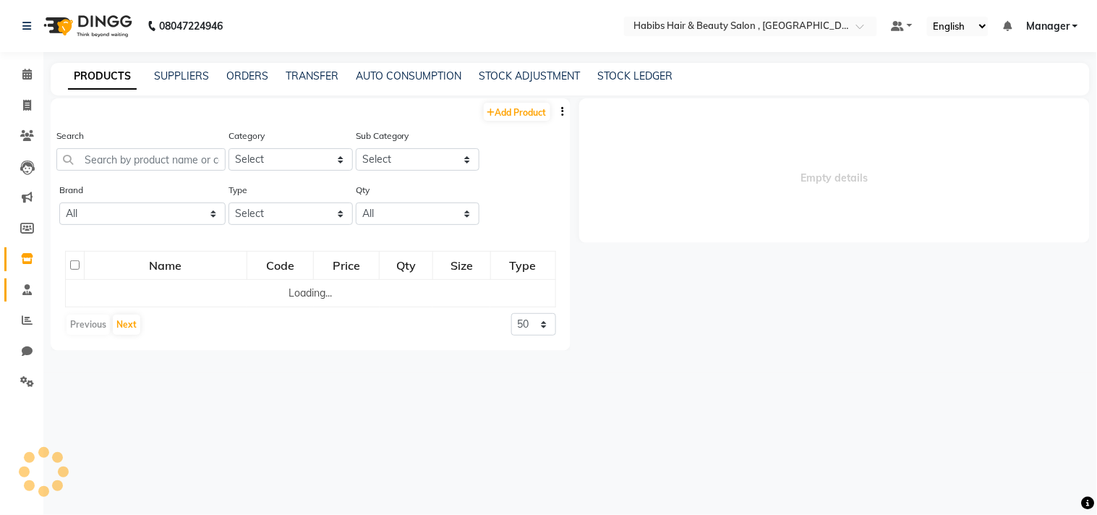
select select
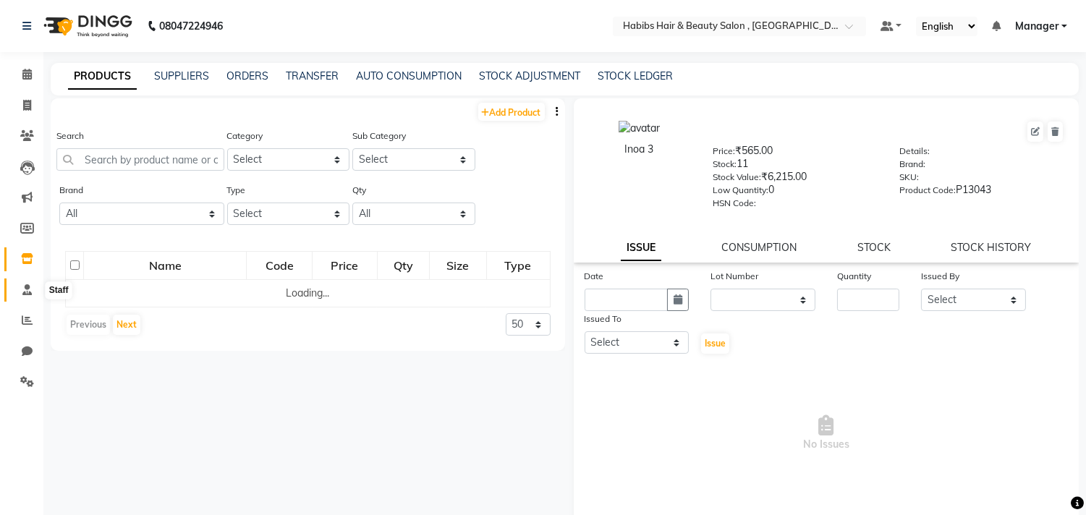
click at [27, 286] on icon at bounding box center [26, 289] width 9 height 11
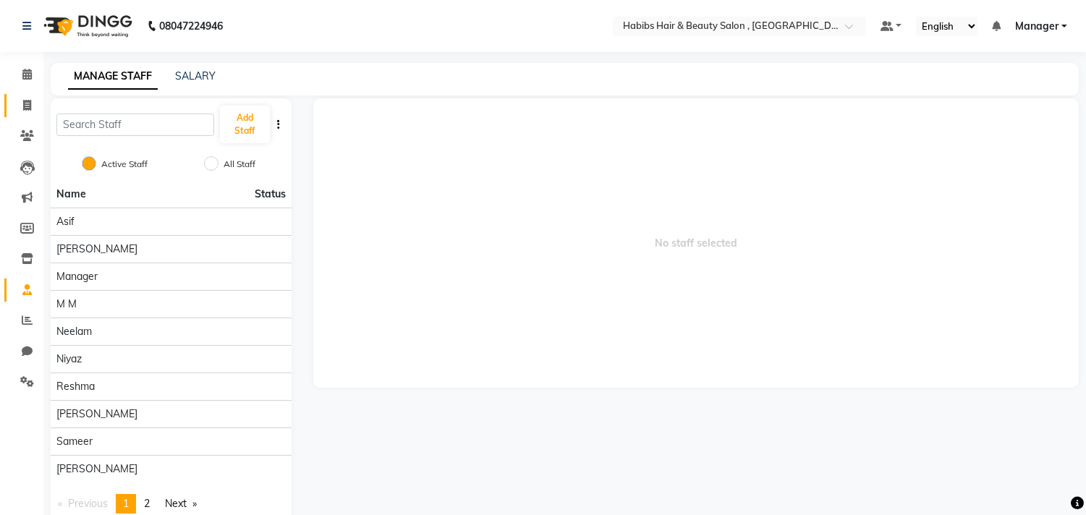
click at [25, 106] on icon at bounding box center [27, 105] width 8 height 11
select select "service"
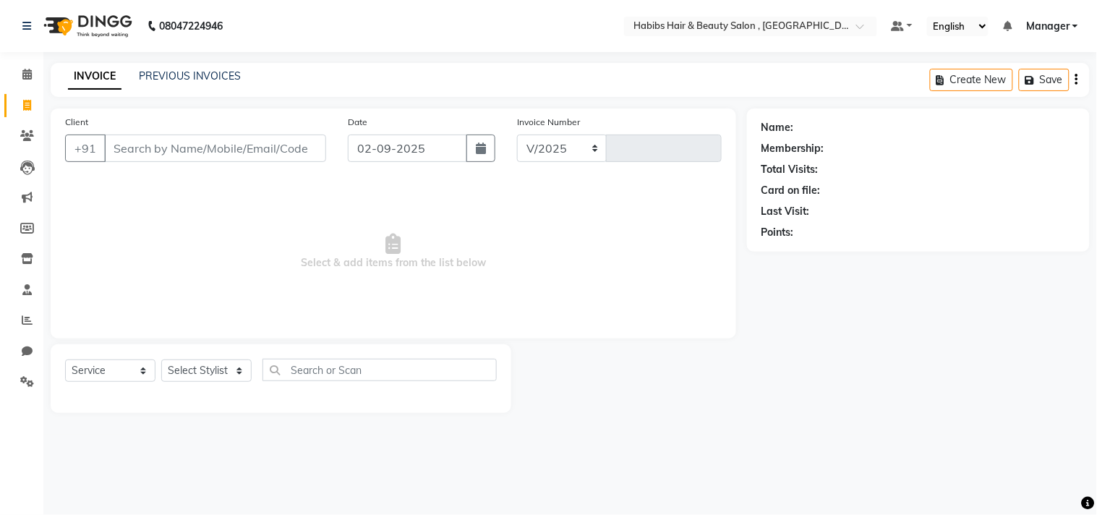
select select "4838"
type input "2919"
click at [25, 127] on link "Clients" at bounding box center [21, 136] width 35 height 24
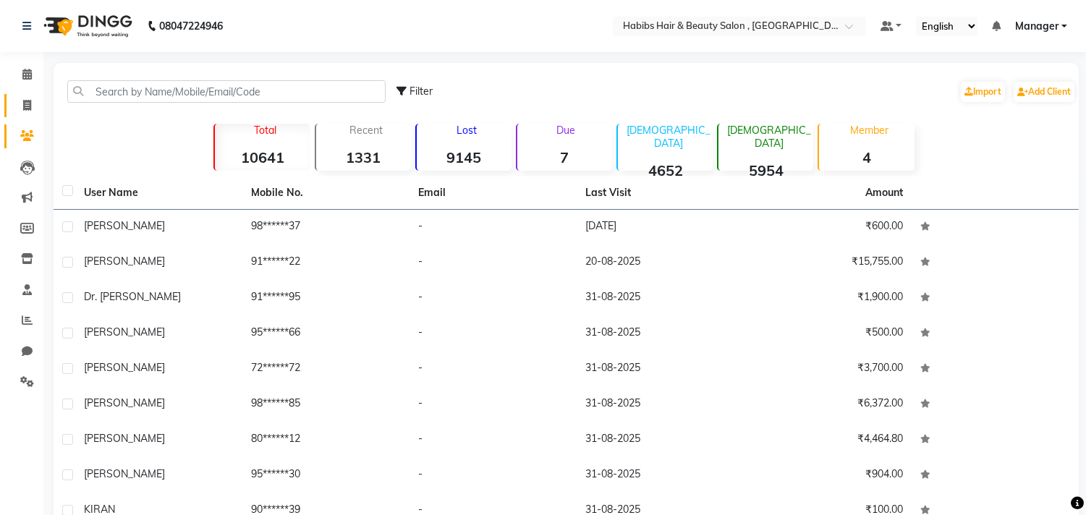
click at [30, 95] on link "Invoice" at bounding box center [21, 106] width 35 height 24
select select "4838"
select select "service"
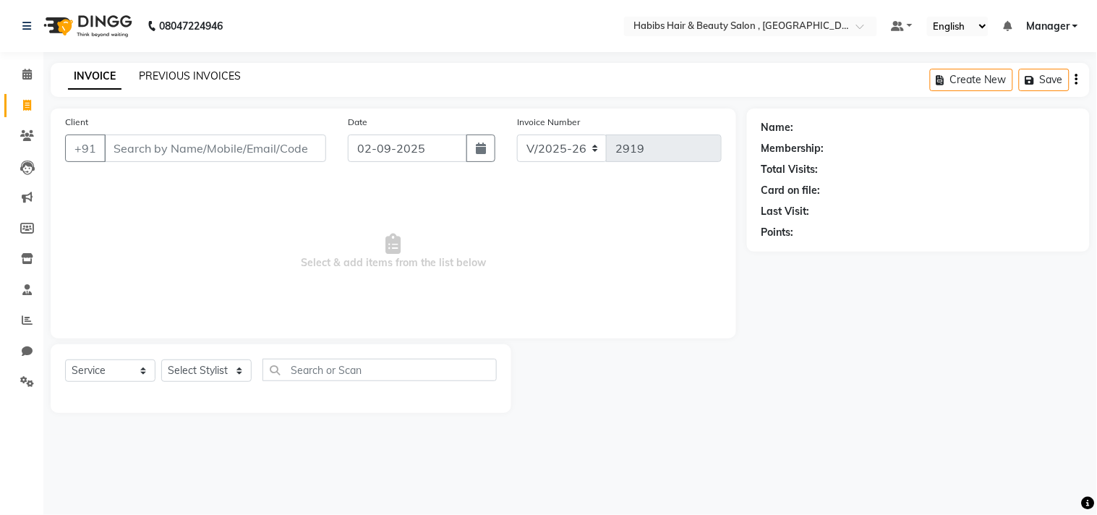
click at [216, 76] on link "PREVIOUS INVOICES" at bounding box center [190, 75] width 102 height 13
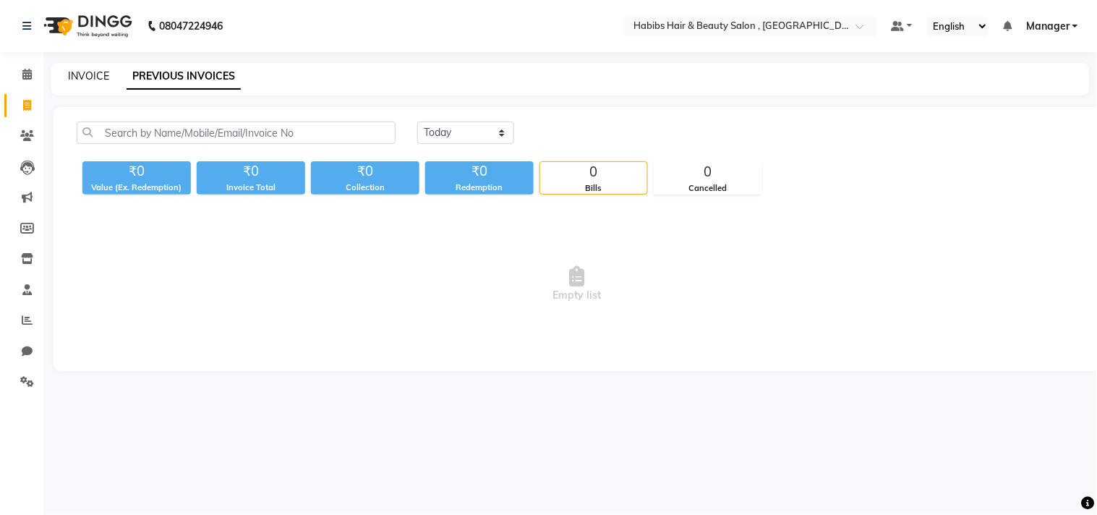
click at [98, 75] on link "INVOICE" at bounding box center [88, 75] width 41 height 13
select select "service"
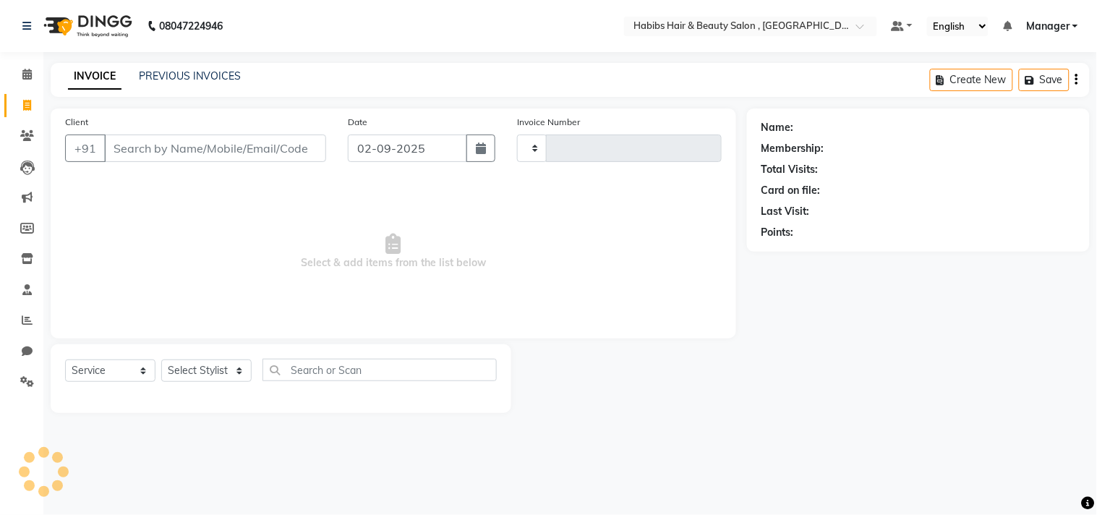
type input "2919"
select select "4838"
click at [121, 88] on div "INVOICE PREVIOUS INVOICES Create New Save" at bounding box center [570, 80] width 1039 height 34
click at [165, 72] on link "PREVIOUS INVOICES" at bounding box center [190, 75] width 102 height 13
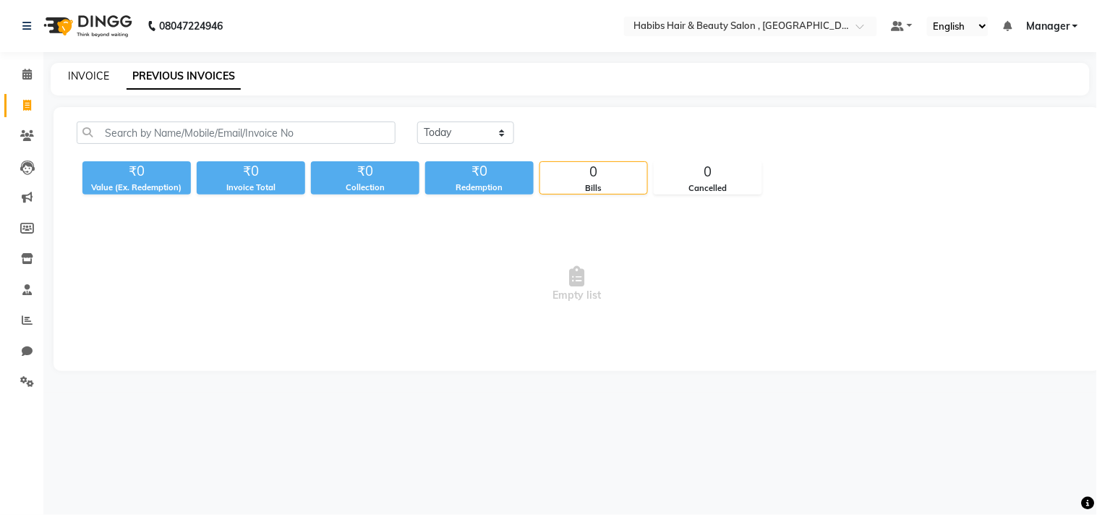
click at [83, 78] on link "INVOICE" at bounding box center [88, 75] width 41 height 13
select select "4838"
select select "service"
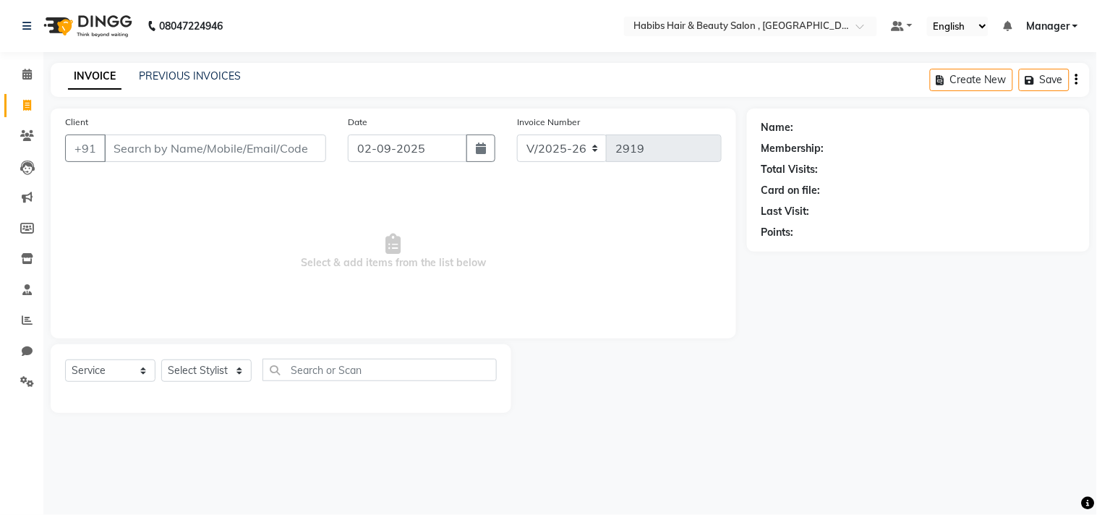
click at [126, 91] on div "INVOICE PREVIOUS INVOICES Create New Save" at bounding box center [570, 80] width 1039 height 34
click at [177, 72] on link "PREVIOUS INVOICES" at bounding box center [190, 75] width 102 height 13
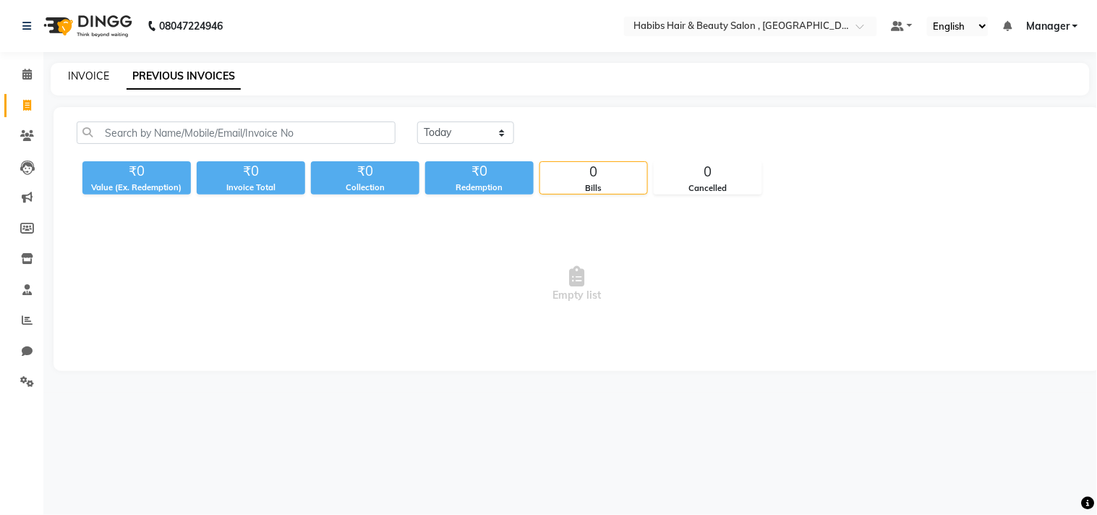
click at [91, 75] on link "INVOICE" at bounding box center [88, 75] width 41 height 13
select select "4838"
select select "service"
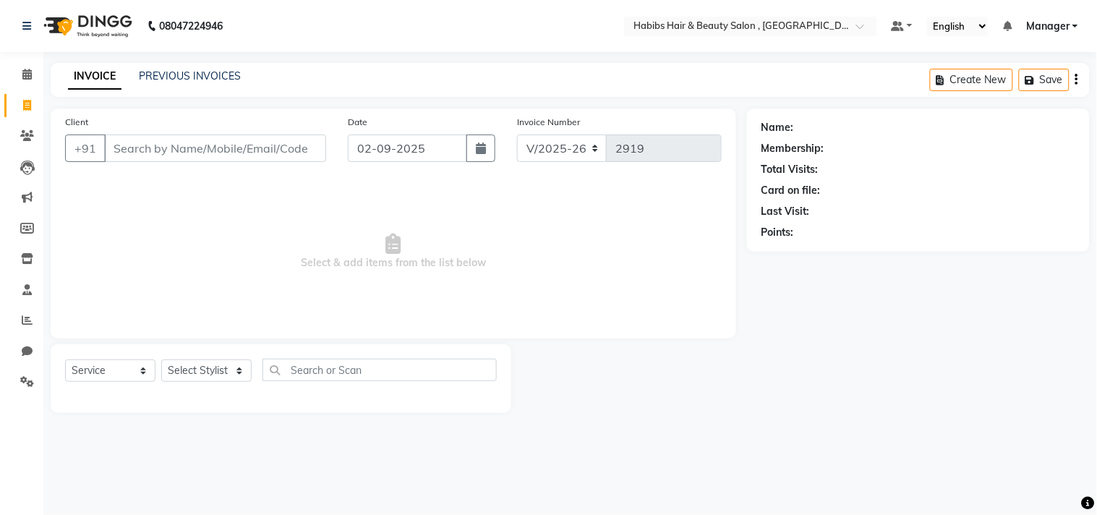
click at [121, 88] on div "INVOICE PREVIOUS INVOICES Create New Save" at bounding box center [570, 80] width 1039 height 34
click at [121, 141] on input "Client" at bounding box center [215, 148] width 222 height 27
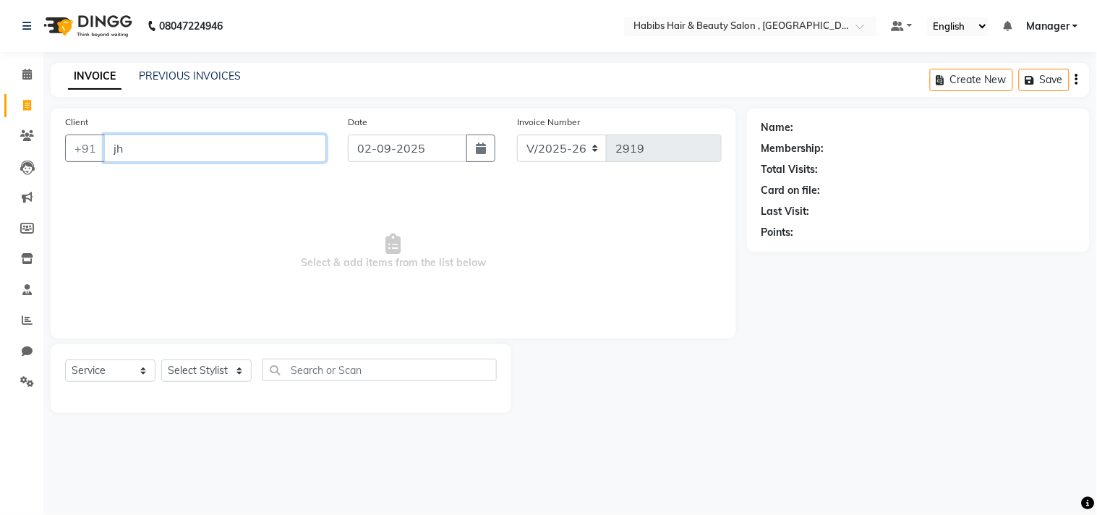
type input "j"
type input "."
type input "/"
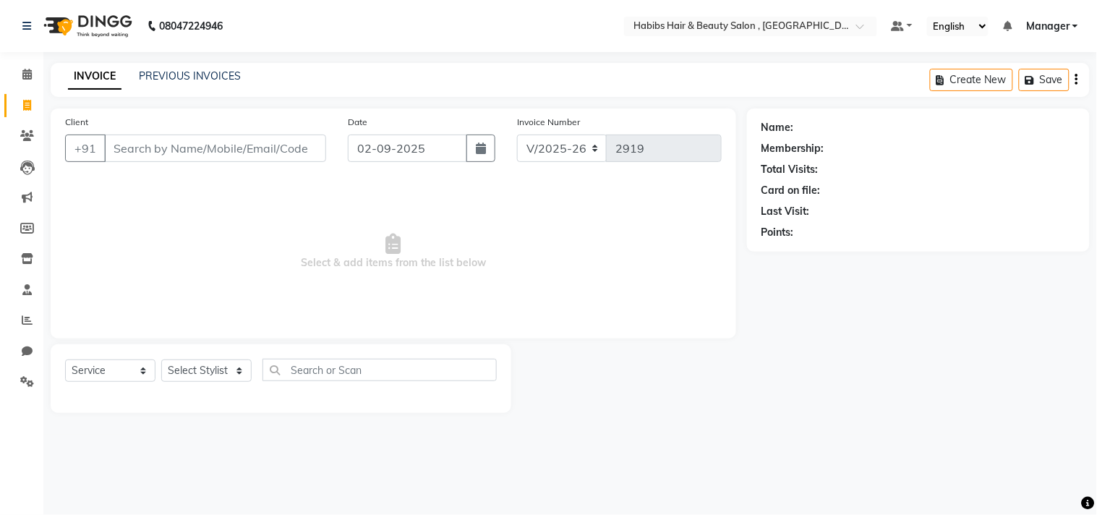
click at [122, 88] on div "INVOICE PREVIOUS INVOICES Create New Save" at bounding box center [570, 80] width 1039 height 34
click at [121, 88] on div "INVOICE PREVIOUS INVOICES Create New Save" at bounding box center [570, 80] width 1039 height 34
click at [162, 91] on div "INVOICE PREVIOUS INVOICES Create New Save" at bounding box center [570, 80] width 1039 height 34
